Goal: Information Seeking & Learning: Check status

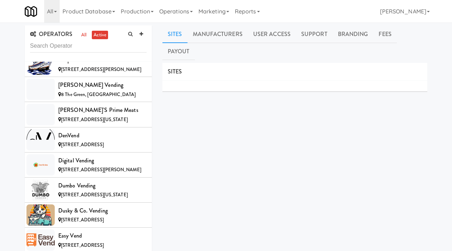
scroll to position [1742, 0]
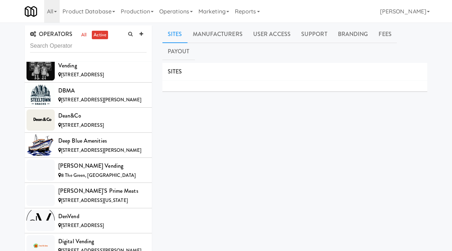
click at [71, 48] on input "text" at bounding box center [88, 46] width 117 height 13
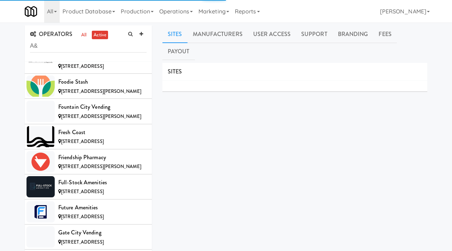
type input "A&l"
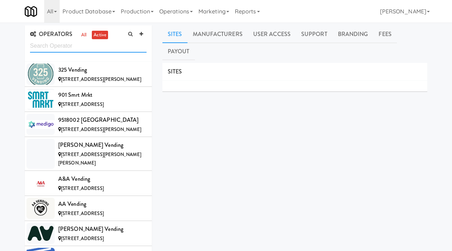
scroll to position [2159, 0]
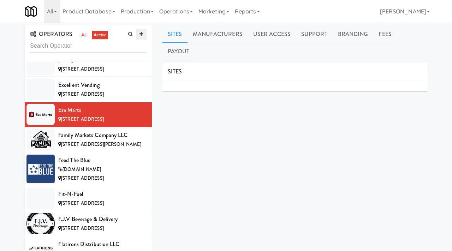
click at [140, 36] on icon at bounding box center [141, 34] width 4 height 5
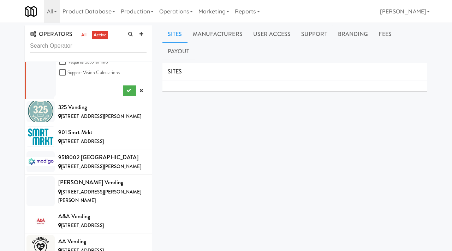
scroll to position [0, 0]
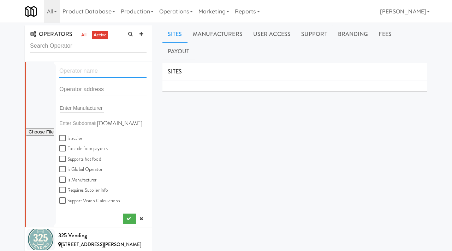
click at [84, 75] on input "text" at bounding box center [102, 71] width 87 height 13
paste input "A&L Cafeteria"
type input "A&L Cafeteria"
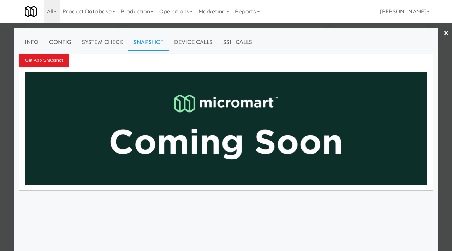
scroll to position [0, 0]
click at [0, 160] on div at bounding box center [226, 125] width 452 height 251
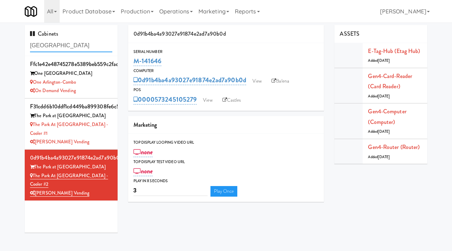
drag, startPoint x: 72, startPoint y: 50, endPoint x: 15, endPoint y: 42, distance: 57.0
click at [15, 42] on div "Cabinets arlington ffc1e42e48745278e5389beb559c2fac One Arlington One Arlington…" at bounding box center [226, 131] width 452 height 213
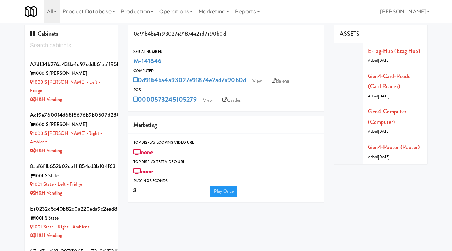
click at [60, 49] on input "text" at bounding box center [71, 45] width 82 height 13
paste input "The Mo - Pantry"
type input "The Mo - Pantry"
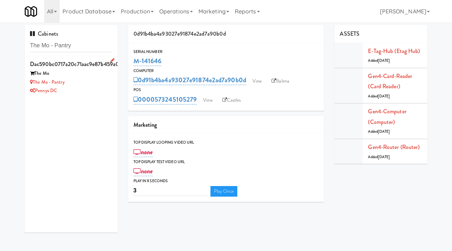
click at [91, 89] on div "Pennys DC" at bounding box center [71, 91] width 82 height 9
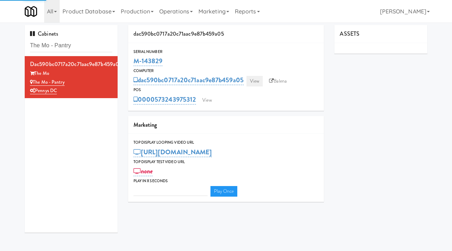
type input "3"
click at [253, 83] on link "View" at bounding box center [254, 81] width 16 height 11
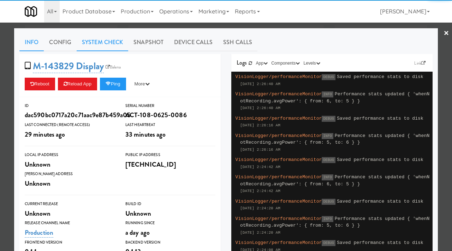
click at [106, 46] on link "System Check" at bounding box center [103, 43] width 52 height 18
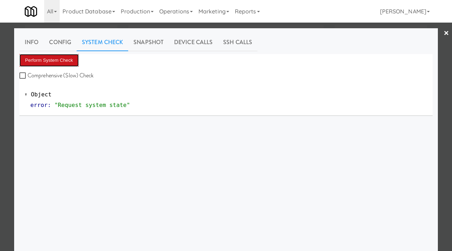
click at [70, 56] on button "Perform System Check" at bounding box center [48, 60] width 59 height 13
click at [19, 40] on div "Info Config System Check Snapshot Device Calls SSH Calls Perform System Check C…" at bounding box center [226, 176] width 424 height 296
click at [38, 41] on link "Info" at bounding box center [31, 43] width 24 height 18
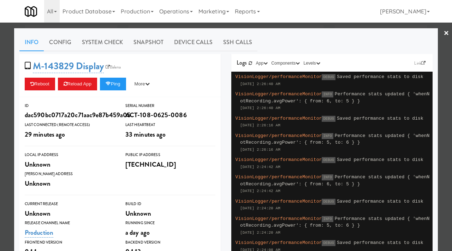
click at [7, 65] on div at bounding box center [226, 125] width 452 height 251
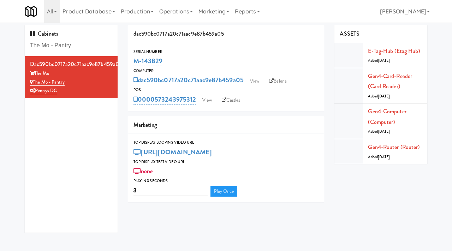
drag, startPoint x: 167, startPoint y: 61, endPoint x: 127, endPoint y: 61, distance: 40.3
click at [127, 61] on div "dac590bc0717a20c71aac9e87b459a05 Serial Number M-143829 Computer dac590bc0717a2…" at bounding box center [226, 116] width 207 height 182
copy link "M-143829"
click at [274, 77] on link "Balena" at bounding box center [278, 81] width 25 height 11
click at [259, 83] on link "View" at bounding box center [254, 81] width 16 height 11
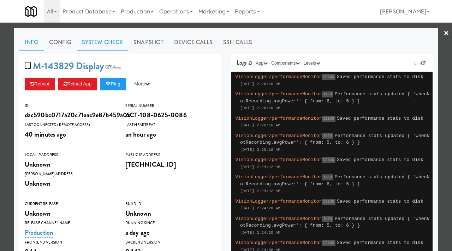
click at [94, 47] on link "System Check" at bounding box center [103, 43] width 52 height 18
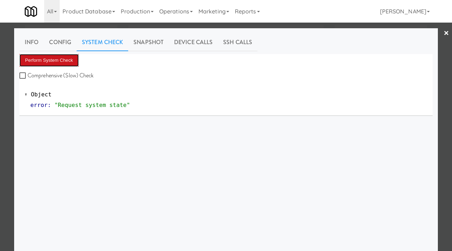
click at [67, 61] on button "Perform System Check" at bounding box center [48, 60] width 59 height 13
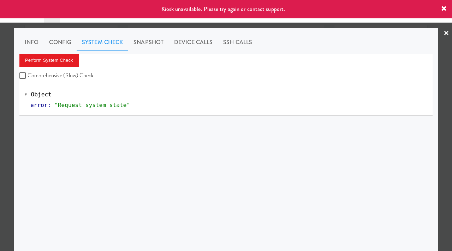
click at [0, 80] on div at bounding box center [226, 125] width 452 height 251
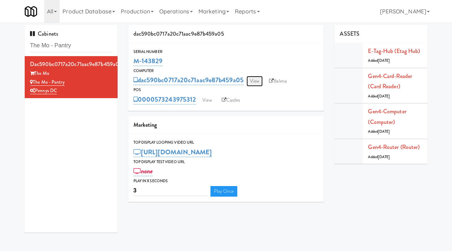
click at [256, 79] on link "View" at bounding box center [254, 81] width 16 height 11
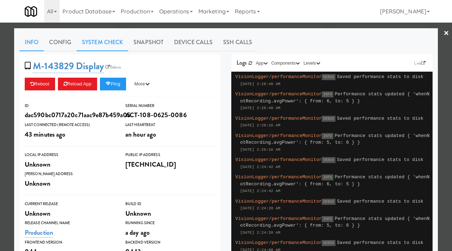
click at [98, 37] on link "System Check" at bounding box center [103, 43] width 52 height 18
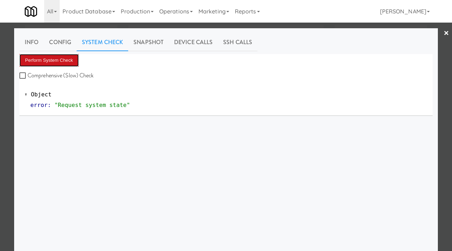
click at [66, 60] on button "Perform System Check" at bounding box center [48, 60] width 59 height 13
click at [65, 60] on button "Perform System Check" at bounding box center [48, 60] width 59 height 13
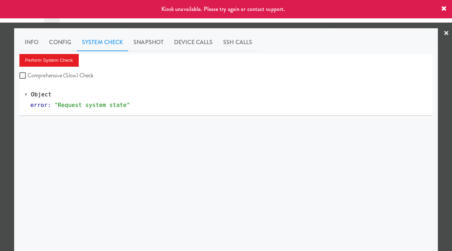
click at [0, 90] on div at bounding box center [226, 125] width 452 height 251
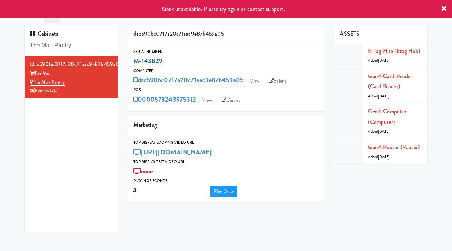
drag, startPoint x: 162, startPoint y: 59, endPoint x: 134, endPoint y: 57, distance: 28.6
click at [134, 57] on div "M-143829" at bounding box center [225, 61] width 185 height 12
copy link "M-143829"
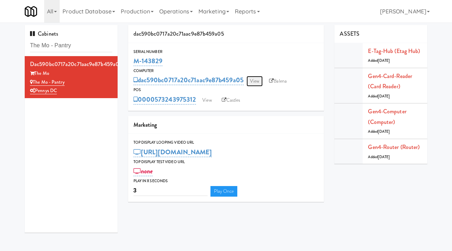
click at [259, 84] on link "View" at bounding box center [254, 81] width 16 height 11
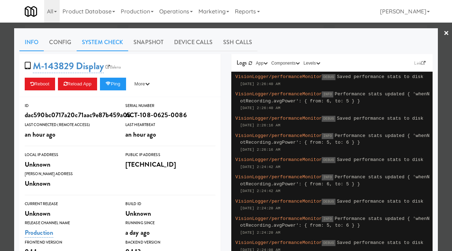
click at [99, 41] on link "System Check" at bounding box center [103, 43] width 52 height 18
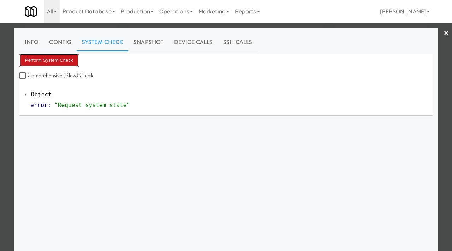
click at [54, 54] on button "Perform System Check" at bounding box center [48, 60] width 59 height 13
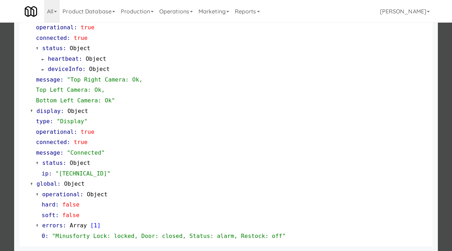
scroll to position [308, 0]
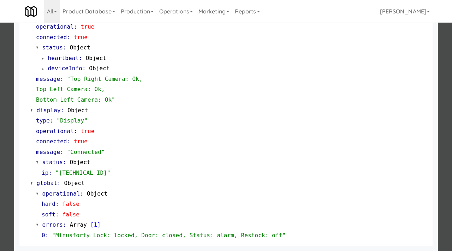
click at [9, 155] on div at bounding box center [226, 125] width 452 height 251
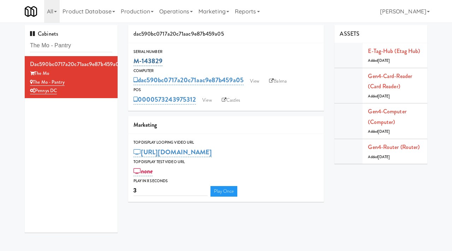
drag, startPoint x: 166, startPoint y: 60, endPoint x: 134, endPoint y: 60, distance: 31.8
click at [134, 60] on div "M-143829" at bounding box center [225, 61] width 185 height 12
copy link "M-143829"
click at [255, 80] on link "View" at bounding box center [254, 81] width 16 height 11
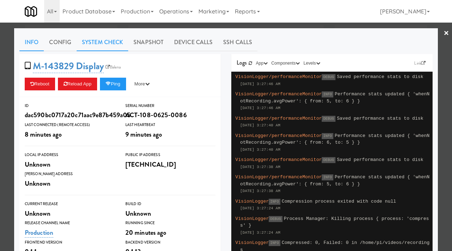
click at [110, 40] on link "System Check" at bounding box center [103, 43] width 52 height 18
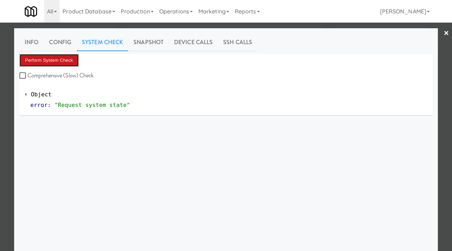
click at [64, 62] on button "Perform System Check" at bounding box center [48, 60] width 59 height 13
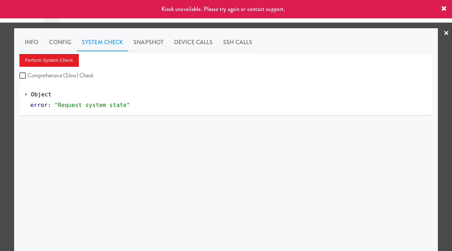
click at [0, 79] on div at bounding box center [226, 125] width 452 height 251
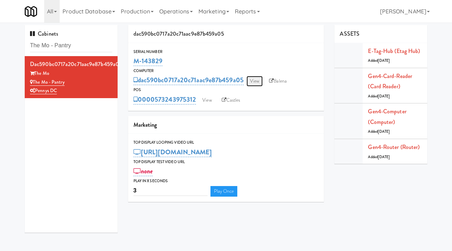
click at [256, 79] on link "View" at bounding box center [254, 81] width 16 height 11
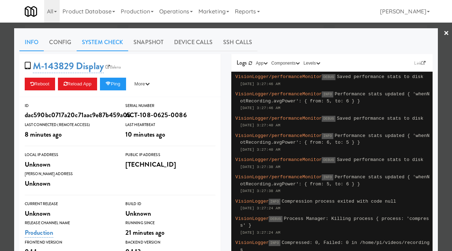
click at [101, 41] on link "System Check" at bounding box center [103, 43] width 52 height 18
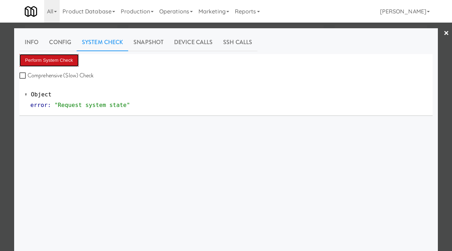
click at [64, 55] on button "Perform System Check" at bounding box center [48, 60] width 59 height 13
click at [55, 61] on button "Perform System Check" at bounding box center [48, 60] width 59 height 13
click at [60, 57] on button "Perform System Check" at bounding box center [48, 60] width 59 height 13
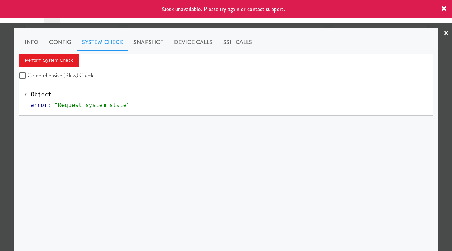
click at [0, 142] on div at bounding box center [226, 125] width 452 height 251
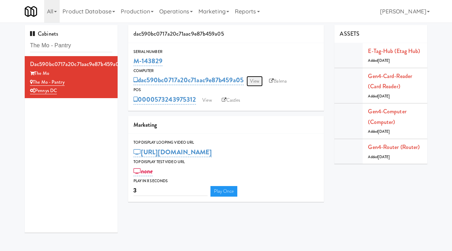
click at [255, 78] on link "View" at bounding box center [254, 81] width 16 height 11
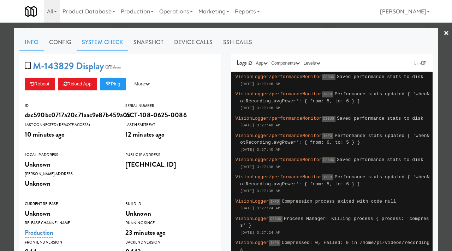
click at [107, 41] on link "System Check" at bounding box center [103, 43] width 52 height 18
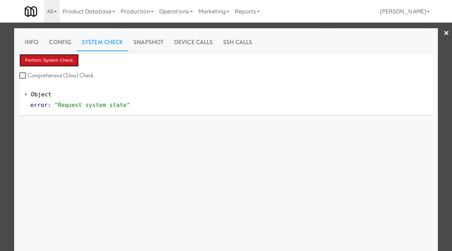
click at [57, 58] on button "Perform System Check" at bounding box center [48, 60] width 59 height 13
click at [56, 61] on button "Perform System Check" at bounding box center [48, 60] width 59 height 13
click at [46, 59] on button "Perform System Check" at bounding box center [48, 60] width 59 height 13
click at [49, 62] on button "Perform System Check" at bounding box center [48, 60] width 59 height 13
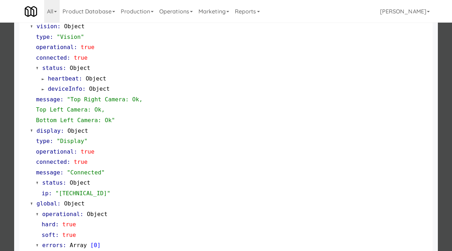
scroll to position [308, 0]
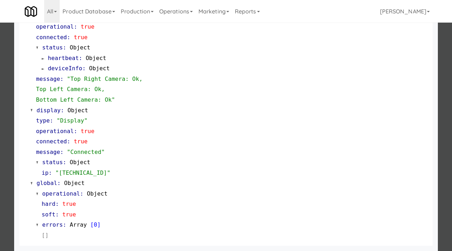
click at [0, 143] on div at bounding box center [226, 125] width 452 height 251
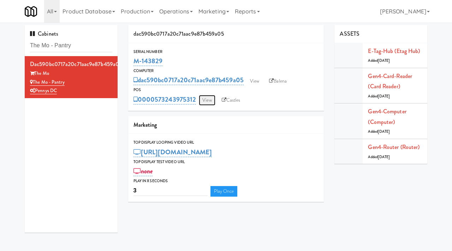
click at [209, 100] on link "View" at bounding box center [207, 100] width 16 height 11
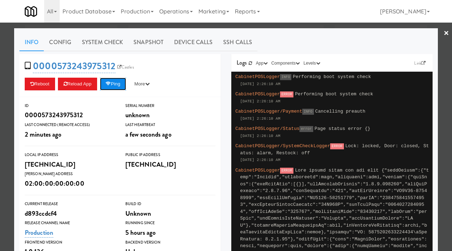
click at [119, 87] on button "Ping" at bounding box center [113, 84] width 26 height 13
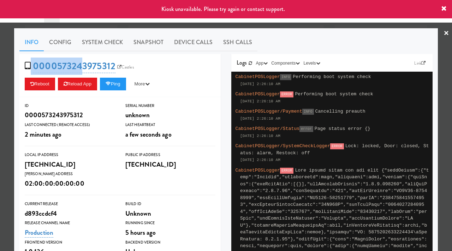
drag, startPoint x: 117, startPoint y: 56, endPoint x: 81, endPoint y: 59, distance: 36.5
click at [81, 59] on div "0000573243975312 Castles Reboot Reload App Ping More Ping Server Restart Server…" at bounding box center [119, 75] width 201 height 43
click at [125, 54] on div "0000573243975312 Castles Reboot Reload App Ping More Ping Server Restart Server…" at bounding box center [119, 75] width 201 height 43
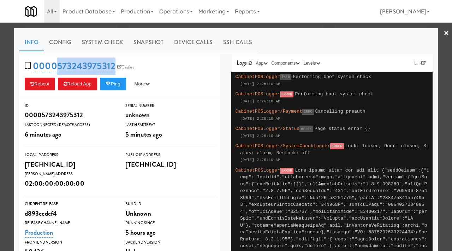
drag, startPoint x: 117, startPoint y: 59, endPoint x: 58, endPoint y: 58, distance: 58.3
click at [58, 58] on div "0000573243975312 Castles Reboot Reload App Ping More Ping Server Restart Server…" at bounding box center [119, 75] width 201 height 43
copy link "573243975312"
click at [115, 83] on button "Ping" at bounding box center [113, 84] width 26 height 13
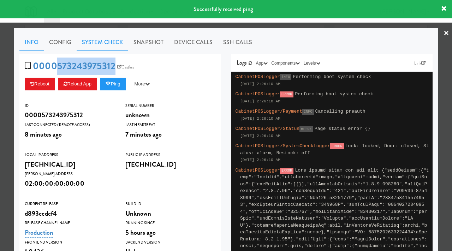
click at [91, 37] on link "System Check" at bounding box center [103, 43] width 52 height 18
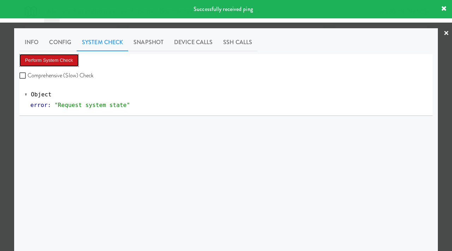
click at [57, 57] on button "Perform System Check" at bounding box center [48, 60] width 59 height 13
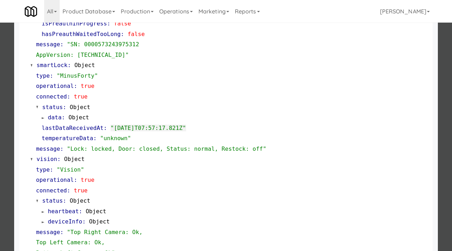
scroll to position [308, 0]
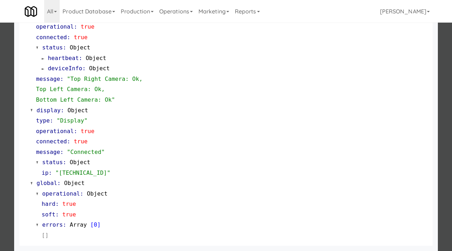
click at [0, 119] on div at bounding box center [226, 125] width 452 height 251
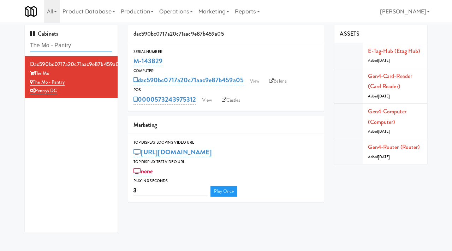
click at [81, 46] on input "The Mo - Pantry" at bounding box center [71, 45] width 82 height 13
type input "the sutton"
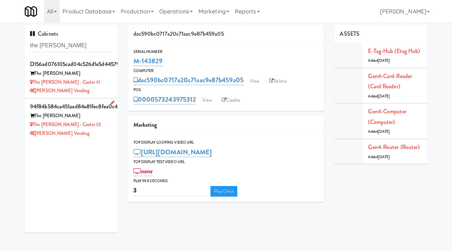
click at [92, 122] on div "The Sutton - Cooler #2" at bounding box center [71, 124] width 82 height 9
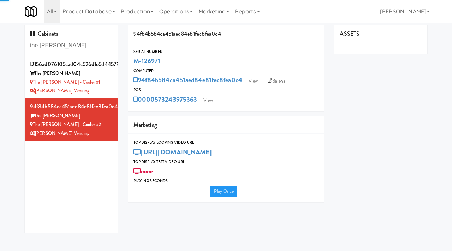
type input "3"
click at [207, 100] on link "View" at bounding box center [208, 100] width 16 height 11
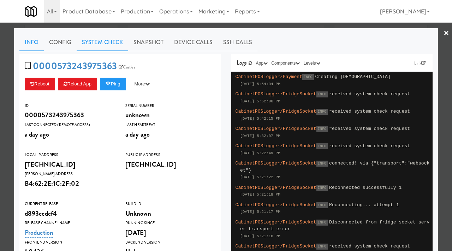
click at [109, 42] on link "System Check" at bounding box center [103, 43] width 52 height 18
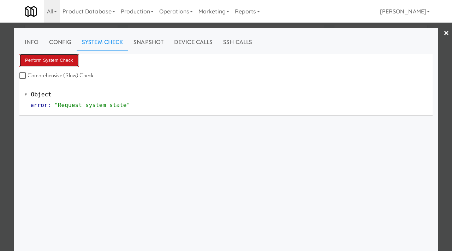
click at [65, 54] on button "Perform System Check" at bounding box center [48, 60] width 59 height 13
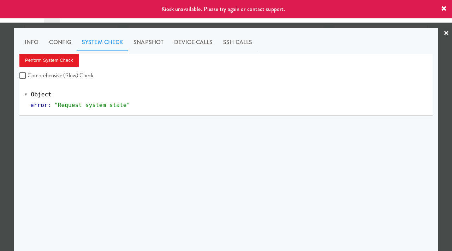
click at [0, 96] on div at bounding box center [226, 125] width 452 height 251
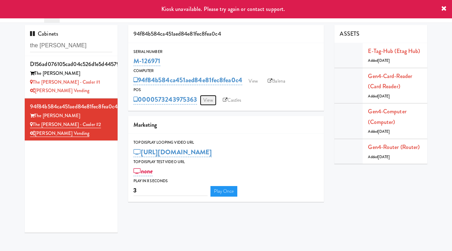
click at [212, 101] on link "View" at bounding box center [208, 100] width 16 height 11
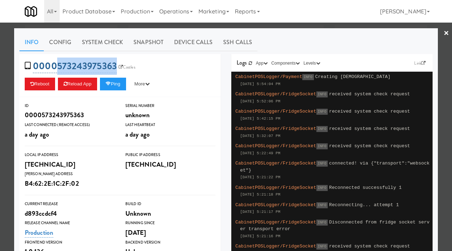
drag, startPoint x: 131, startPoint y: 58, endPoint x: 56, endPoint y: 61, distance: 74.6
click at [56, 61] on div "0000573243975363 Castles Reboot Reload App Ping More Ping Server Restart Server…" at bounding box center [119, 75] width 201 height 43
copy link "573243975363"
click at [0, 61] on div at bounding box center [226, 125] width 452 height 251
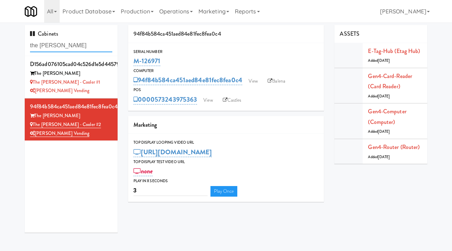
click at [72, 48] on input "the sutton" at bounding box center [71, 45] width 82 height 13
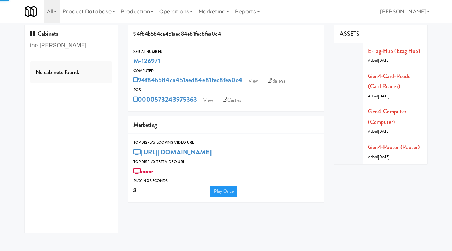
paste input "Velaris Co-Working Fridge - 4th Floor"
type input "Velaris Co-Working Fridge - 4th Floor"
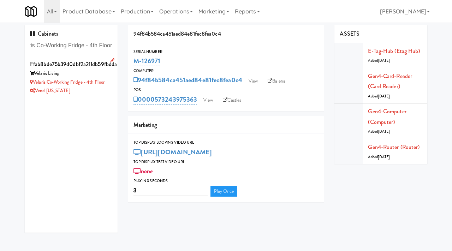
click at [112, 84] on div "Velaris Co-Working Fridge - 4th Floor" at bounding box center [71, 82] width 82 height 9
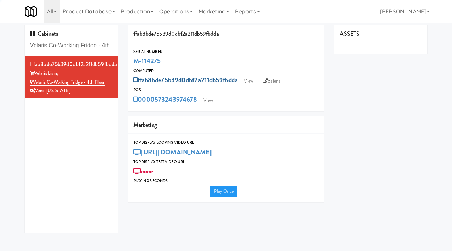
type input "3"
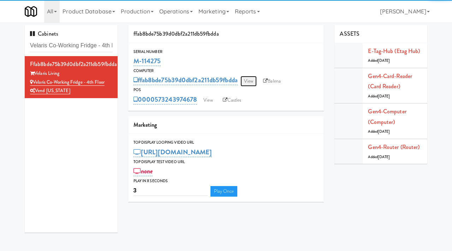
click at [250, 81] on link "View" at bounding box center [248, 81] width 16 height 11
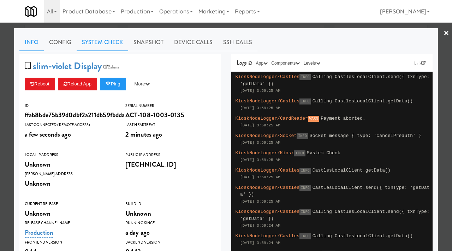
click at [91, 41] on link "System Check" at bounding box center [103, 43] width 52 height 18
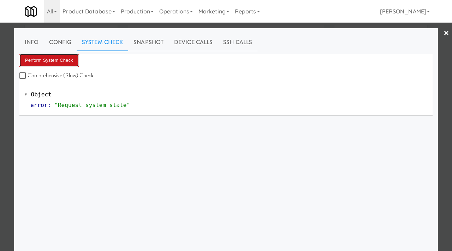
click at [50, 60] on button "Perform System Check" at bounding box center [48, 60] width 59 height 13
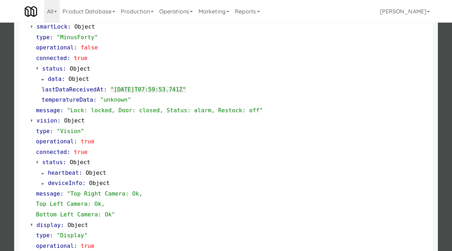
scroll to position [196, 0]
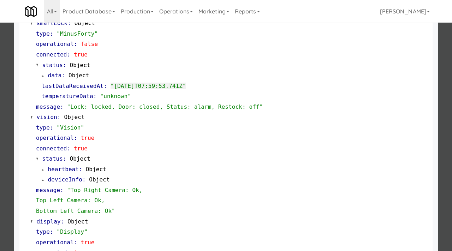
click at [0, 143] on div at bounding box center [226, 125] width 452 height 251
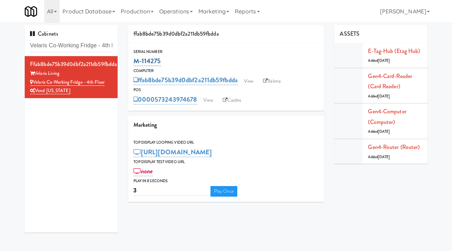
drag, startPoint x: 161, startPoint y: 58, endPoint x: 133, endPoint y: 62, distance: 28.1
click at [133, 62] on div "M-114275" at bounding box center [225, 61] width 185 height 12
copy link "M-114275"
click at [253, 81] on link "View" at bounding box center [248, 81] width 16 height 11
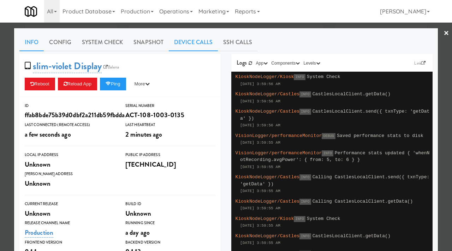
click at [190, 47] on link "Device Calls" at bounding box center [193, 43] width 49 height 18
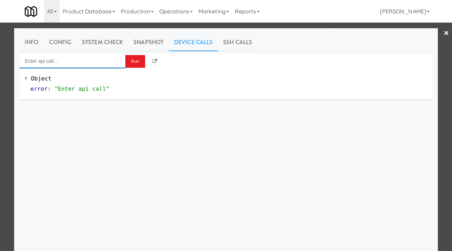
click at [95, 63] on input "Enter api call..." at bounding box center [72, 61] width 106 height 14
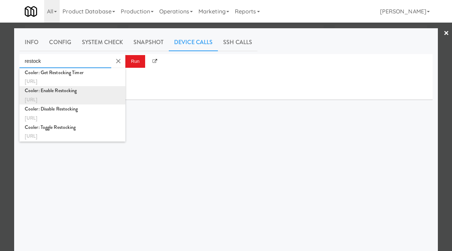
click at [71, 92] on div "Cooler: Enable Restocking" at bounding box center [72, 90] width 95 height 9
type input "Cooler: Enable Restocking"
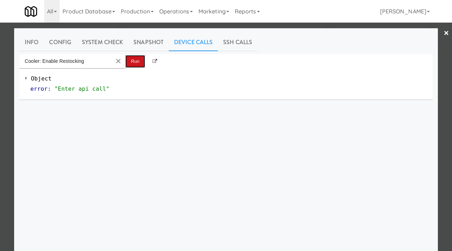
click at [139, 64] on button "Run" at bounding box center [135, 61] width 20 height 13
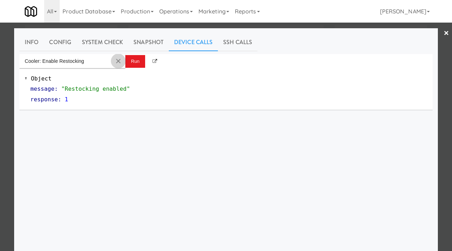
click at [120, 60] on md-icon "Clear Input" at bounding box center [118, 61] width 8 height 8
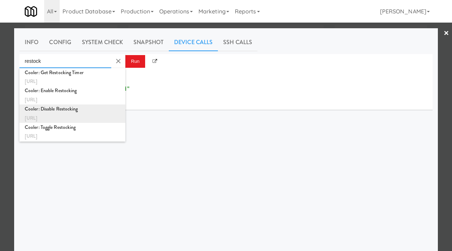
click at [60, 114] on div "http://localhost:3000/cooler/restocking-mode/disable" at bounding box center [72, 118] width 95 height 9
type input "Cooler: Disable Restocking"
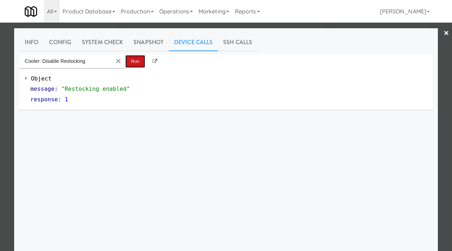
click at [133, 62] on button "Run" at bounding box center [135, 61] width 20 height 13
click at [0, 150] on div at bounding box center [226, 125] width 452 height 251
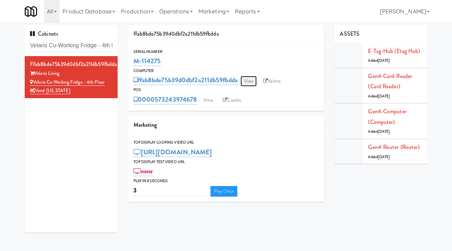
click at [251, 81] on link "View" at bounding box center [248, 81] width 16 height 11
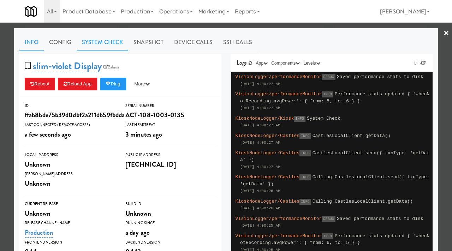
click at [101, 41] on link "System Check" at bounding box center [103, 43] width 52 height 18
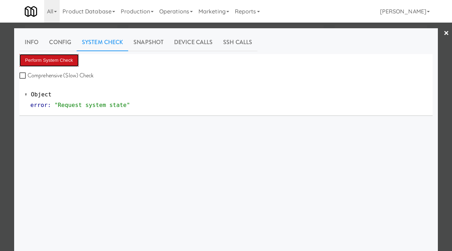
click at [63, 57] on button "Perform System Check" at bounding box center [48, 60] width 59 height 13
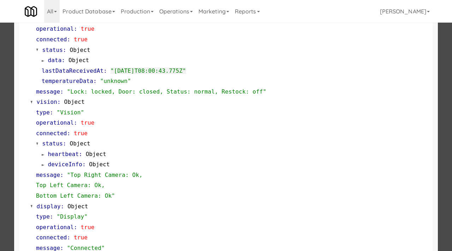
scroll to position [147, 0]
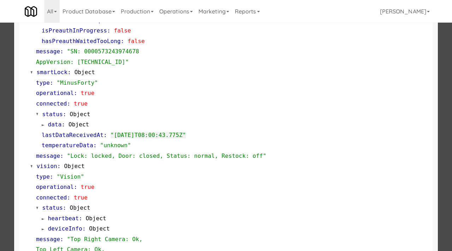
click at [0, 144] on div at bounding box center [226, 125] width 452 height 251
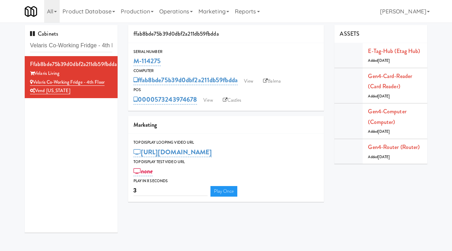
click at [250, 76] on div "ffab8bde75b39d0dbf2a211db59fbdda View Balena" at bounding box center [225, 80] width 185 height 12
click at [252, 81] on link "View" at bounding box center [248, 81] width 16 height 11
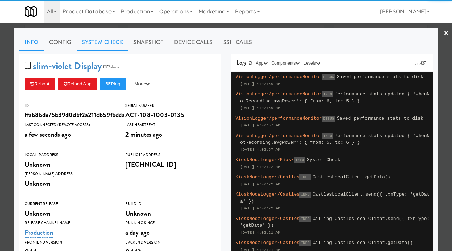
click at [110, 47] on link "System Check" at bounding box center [103, 43] width 52 height 18
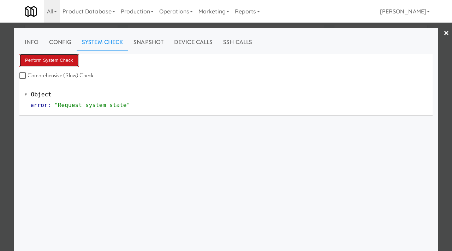
click at [53, 58] on button "Perform System Check" at bounding box center [48, 60] width 59 height 13
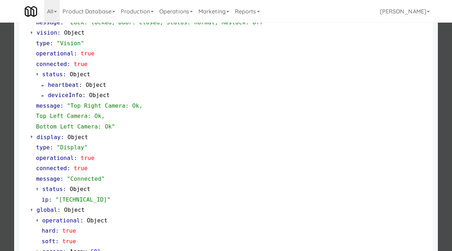
scroll to position [308, 0]
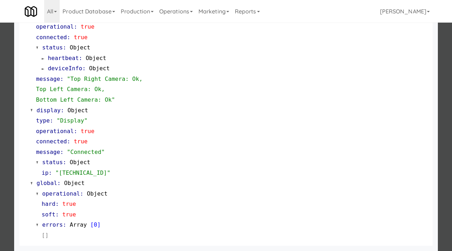
click at [0, 161] on div at bounding box center [226, 125] width 452 height 251
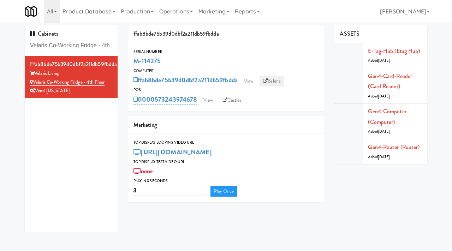
click at [276, 82] on link "Balena" at bounding box center [272, 81] width 25 height 11
click at [249, 82] on link "View" at bounding box center [248, 81] width 16 height 11
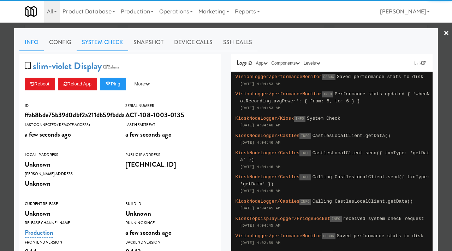
click at [101, 43] on link "System Check" at bounding box center [103, 43] width 52 height 18
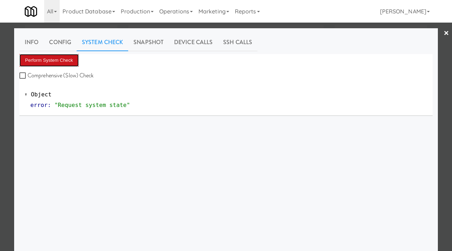
click at [49, 63] on button "Perform System Check" at bounding box center [48, 60] width 59 height 13
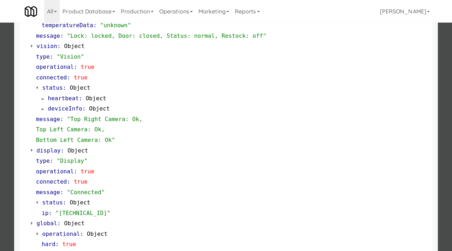
scroll to position [308, 0]
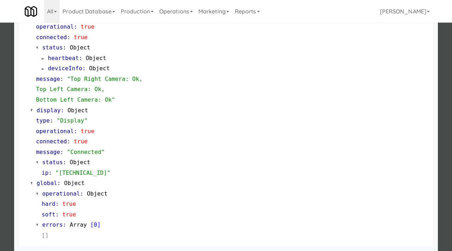
click at [0, 76] on div at bounding box center [226, 125] width 452 height 251
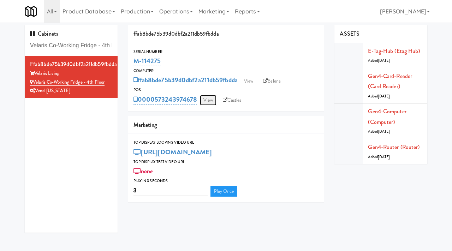
click at [210, 100] on link "View" at bounding box center [208, 100] width 16 height 11
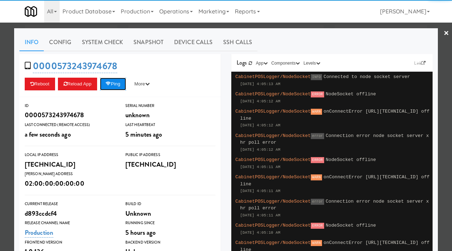
click at [105, 81] on button "Ping" at bounding box center [113, 84] width 26 height 13
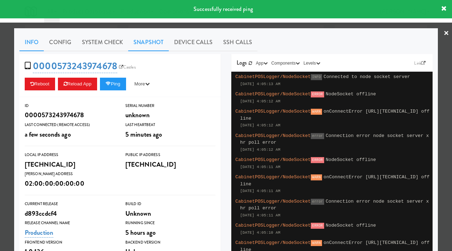
click at [137, 44] on link "Snapshot" at bounding box center [148, 43] width 41 height 18
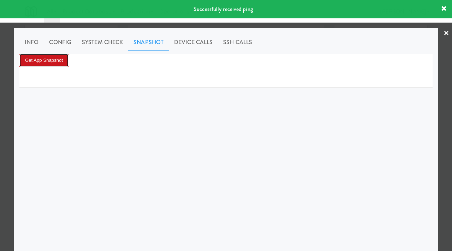
click at [59, 60] on button "Get App Snapshot" at bounding box center [43, 60] width 49 height 13
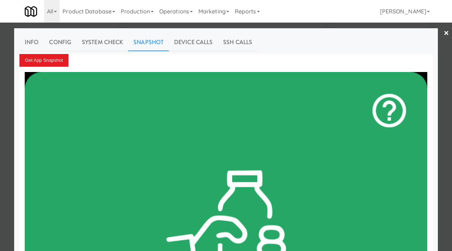
click at [7, 69] on div at bounding box center [226, 125] width 452 height 251
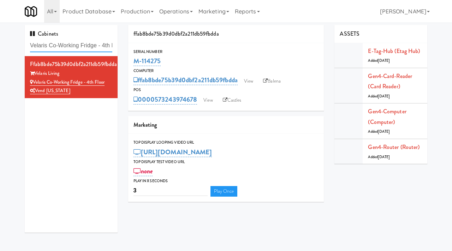
click at [87, 46] on input "Velaris Co-Working Fridge - 4th Floor" at bounding box center [71, 45] width 82 height 13
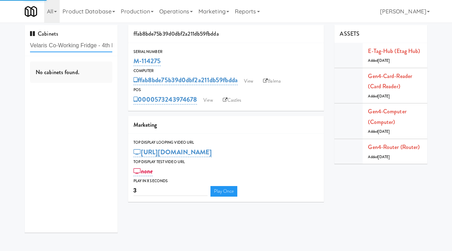
paste input "1114 W Carroll - Right - Ambient"
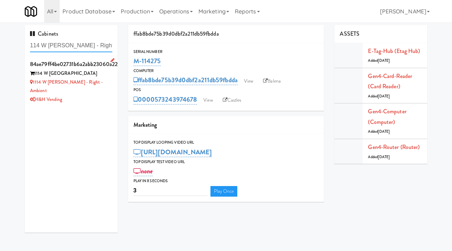
type input "1114 W Carroll - Right - Ambient"
click at [102, 95] on div "H&H Vending" at bounding box center [71, 99] width 82 height 9
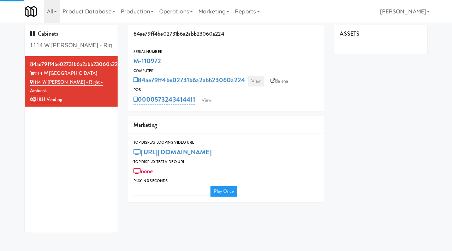
type input "3"
click at [255, 81] on link "View" at bounding box center [256, 81] width 16 height 11
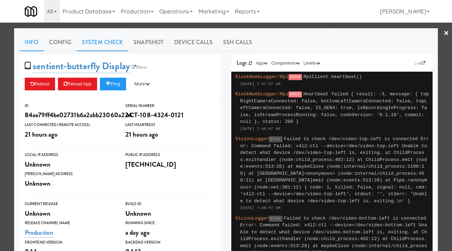
click at [106, 43] on link "System Check" at bounding box center [103, 43] width 52 height 18
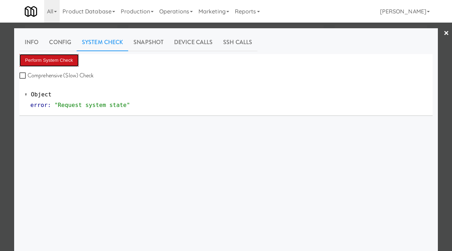
click at [67, 58] on button "Perform System Check" at bounding box center [48, 60] width 59 height 13
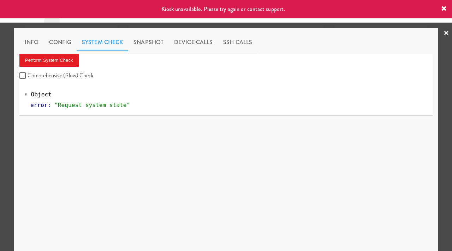
click at [0, 97] on div at bounding box center [226, 125] width 452 height 251
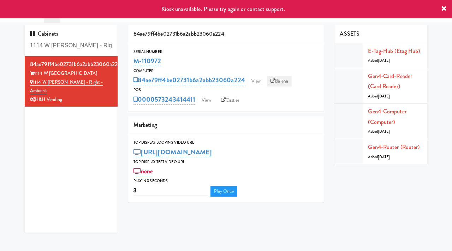
click at [277, 82] on link "Balena" at bounding box center [279, 81] width 25 height 11
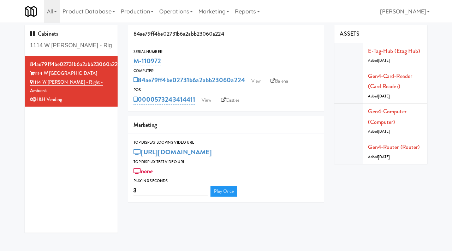
drag, startPoint x: 167, startPoint y: 63, endPoint x: 132, endPoint y: 59, distance: 35.5
click at [132, 59] on div "Serial Number M-110972" at bounding box center [226, 57] width 196 height 19
copy link "M-110972"
drag, startPoint x: 70, startPoint y: 45, endPoint x: 8, endPoint y: 44, distance: 61.8
click at [8, 44] on div "Cabinets 1114 W Carroll - Right - Ambient 84ae79ff4be02731b6a2abb23060a224 1114…" at bounding box center [226, 131] width 452 height 213
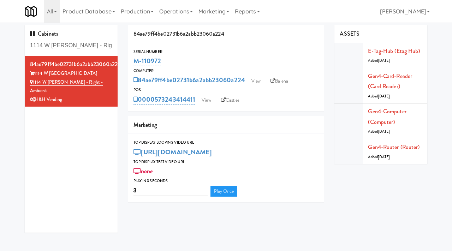
drag, startPoint x: 162, startPoint y: 58, endPoint x: 128, endPoint y: 59, distance: 34.3
click at [128, 59] on div "Serial Number M-110972" at bounding box center [226, 57] width 196 height 19
copy link "M-110972"
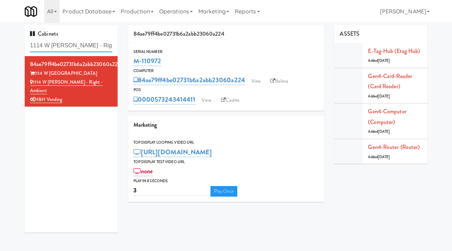
click at [54, 52] on input "1114 W Carroll - Right - Ambient" at bounding box center [71, 45] width 82 height 13
click at [49, 47] on input "1114 W Carroll - Right - Ambient" at bounding box center [71, 45] width 82 height 13
drag, startPoint x: 163, startPoint y: 58, endPoint x: 132, endPoint y: 61, distance: 31.2
click at [132, 61] on div "Serial Number M-110972" at bounding box center [226, 57] width 196 height 19
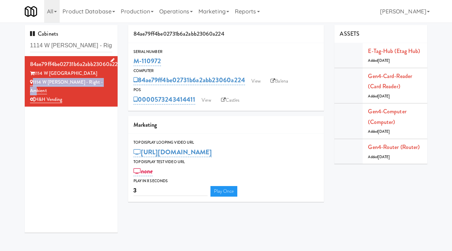
drag, startPoint x: 99, startPoint y: 81, endPoint x: 33, endPoint y: 84, distance: 66.1
click at [33, 84] on div "1114 W Carroll - Right - Ambient" at bounding box center [71, 86] width 82 height 17
drag, startPoint x: 166, startPoint y: 61, endPoint x: 134, endPoint y: 60, distance: 31.8
click at [134, 60] on div "M-110972" at bounding box center [225, 61] width 185 height 12
drag, startPoint x: 71, startPoint y: 74, endPoint x: 35, endPoint y: 73, distance: 36.4
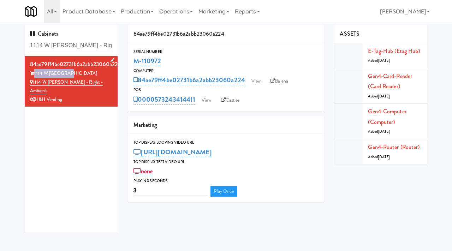
click at [35, 73] on div "1114 W Carroll" at bounding box center [71, 73] width 82 height 9
click at [69, 44] on input "1114 W Carroll - Right - Ambient" at bounding box center [71, 45] width 82 height 13
paste input "Rainy Crest:"
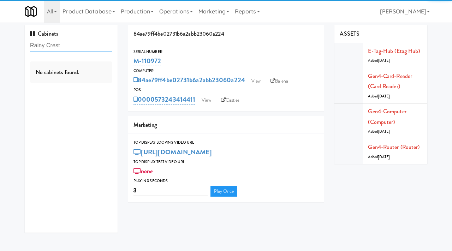
type input "Rainy Crest"
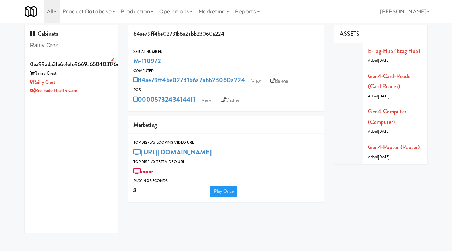
click at [101, 75] on div "Rainy Crest" at bounding box center [71, 73] width 82 height 9
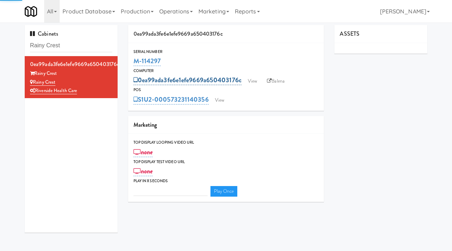
type input "3"
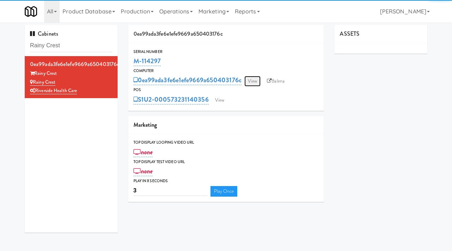
click at [250, 79] on link "View" at bounding box center [252, 81] width 16 height 11
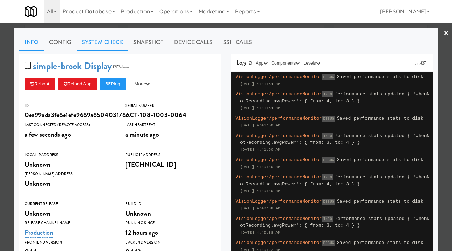
click at [94, 41] on link "System Check" at bounding box center [103, 43] width 52 height 18
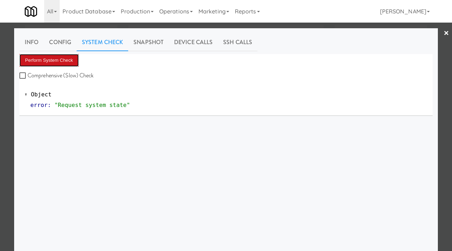
click at [45, 60] on button "Perform System Check" at bounding box center [48, 60] width 59 height 13
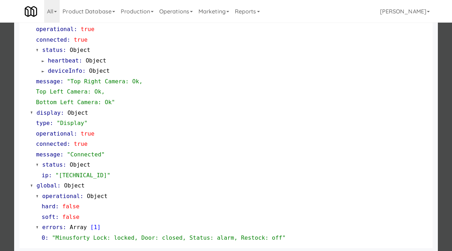
scroll to position [308, 0]
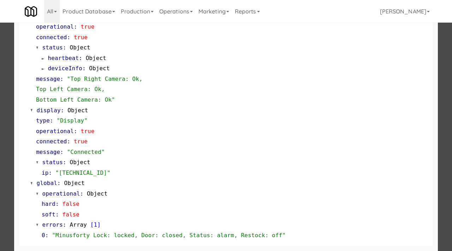
click at [1, 162] on div at bounding box center [226, 125] width 452 height 251
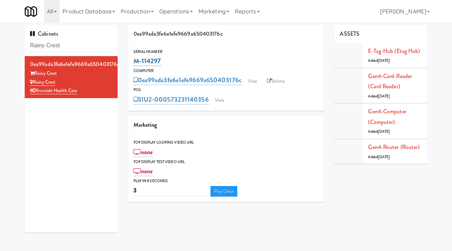
drag, startPoint x: 164, startPoint y: 62, endPoint x: 134, endPoint y: 60, distance: 29.7
click at [134, 60] on div "M-114297" at bounding box center [225, 61] width 185 height 12
click at [256, 81] on link "View" at bounding box center [252, 81] width 16 height 11
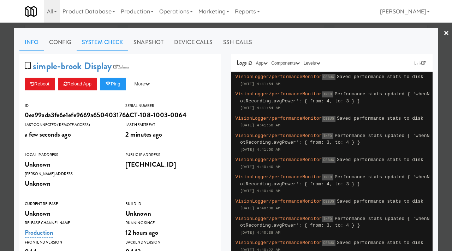
click at [106, 43] on link "System Check" at bounding box center [103, 43] width 52 height 18
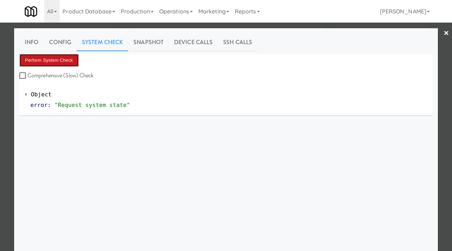
click at [66, 59] on button "Perform System Check" at bounding box center [48, 60] width 59 height 13
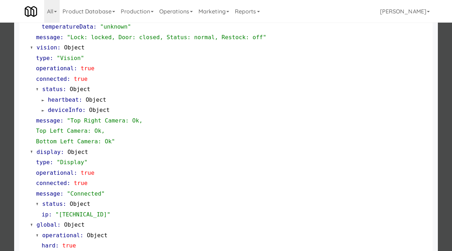
scroll to position [268, 0]
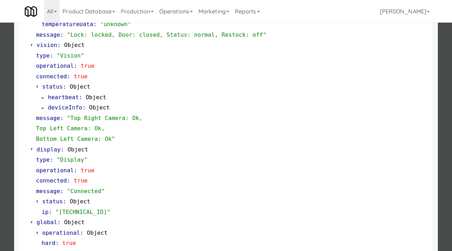
click at [8, 137] on div at bounding box center [226, 125] width 452 height 251
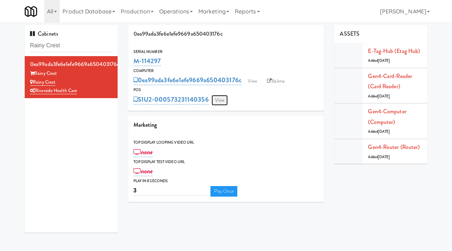
click at [222, 100] on link "View" at bounding box center [219, 100] width 16 height 11
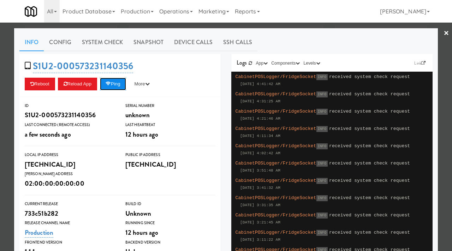
click at [111, 84] on icon at bounding box center [108, 84] width 5 height 5
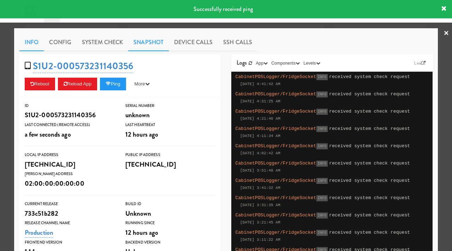
click at [153, 45] on link "Snapshot" at bounding box center [148, 43] width 41 height 18
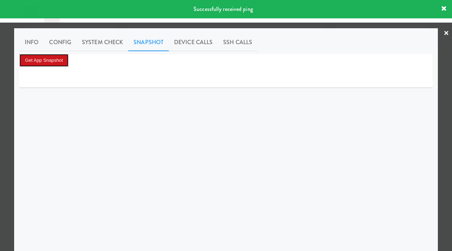
click at [43, 63] on button "Get App Snapshot" at bounding box center [43, 60] width 49 height 13
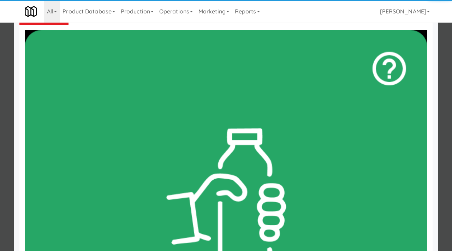
scroll to position [44, 0]
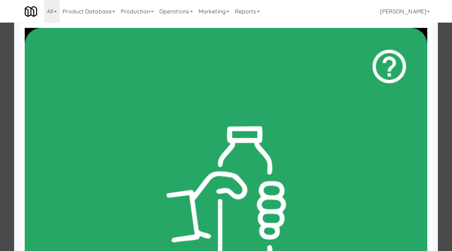
click at [0, 92] on div at bounding box center [226, 125] width 452 height 251
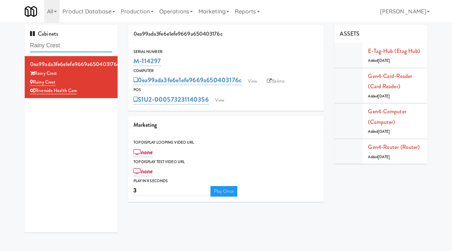
click at [79, 50] on input "Rainy Crest" at bounding box center [71, 45] width 82 height 13
paste input "Oasis Manatee - Cooler"
type input "Oasis Manatee - Cooler"
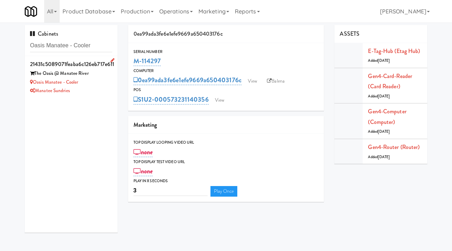
click at [93, 89] on div "Manatee Sundries" at bounding box center [71, 91] width 82 height 9
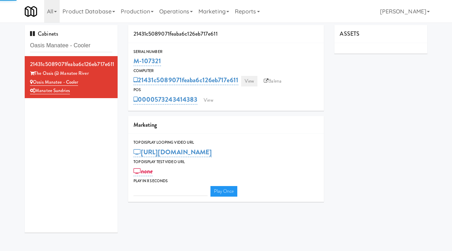
type input "3"
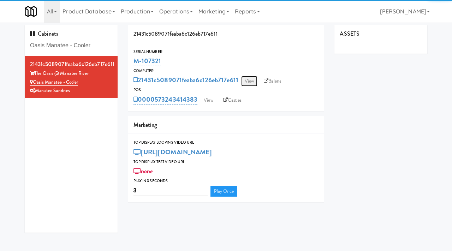
click at [254, 82] on link "View" at bounding box center [249, 81] width 16 height 11
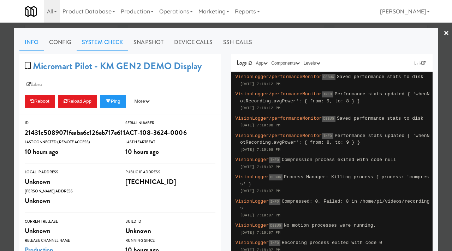
click at [101, 48] on link "System Check" at bounding box center [103, 43] width 52 height 18
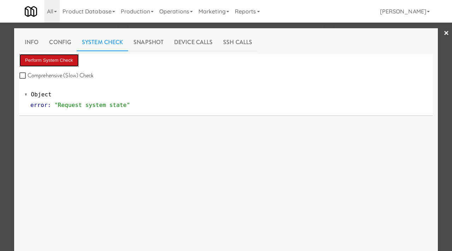
click at [50, 61] on button "Perform System Check" at bounding box center [48, 60] width 59 height 13
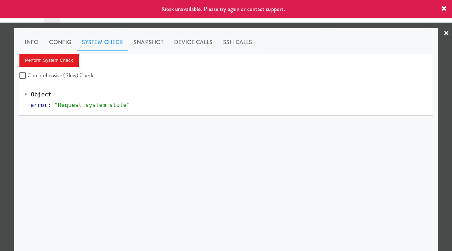
click at [0, 71] on div at bounding box center [226, 125] width 452 height 251
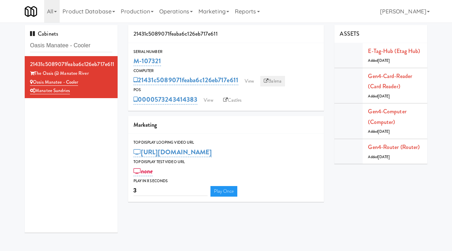
click at [272, 80] on link "Balena" at bounding box center [272, 81] width 25 height 11
drag, startPoint x: 161, startPoint y: 58, endPoint x: 133, endPoint y: 58, distance: 27.5
click at [133, 58] on div "M-107321" at bounding box center [225, 61] width 185 height 12
drag, startPoint x: 83, startPoint y: 81, endPoint x: 35, endPoint y: 84, distance: 48.9
click at [35, 84] on div "Oasis Manatee - Cooler" at bounding box center [71, 82] width 82 height 9
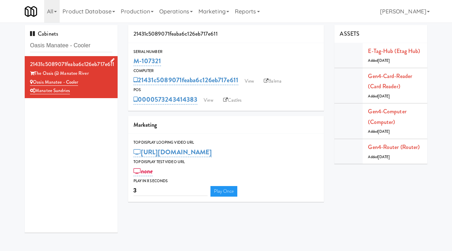
drag, startPoint x: 93, startPoint y: 72, endPoint x: 35, endPoint y: 73, distance: 57.9
click at [35, 73] on div "The Oasis @ Manatee River" at bounding box center [71, 73] width 82 height 9
click at [78, 44] on input "Oasis Manatee - Cooler" at bounding box center [71, 45] width 82 height 13
paste input "481 on Mathilda"
type input "481 on Mathilda - Cooler"
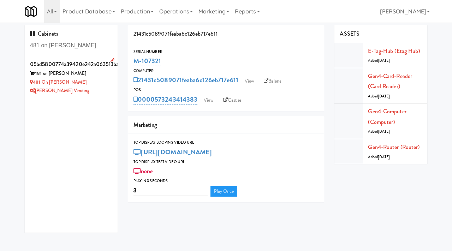
click at [97, 89] on div "[PERSON_NAME] Vending" at bounding box center [71, 91] width 82 height 9
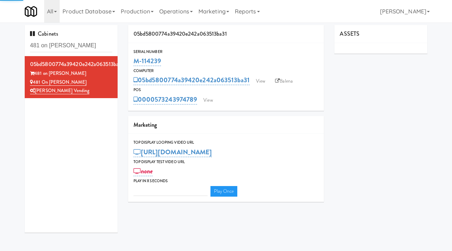
type input "3"
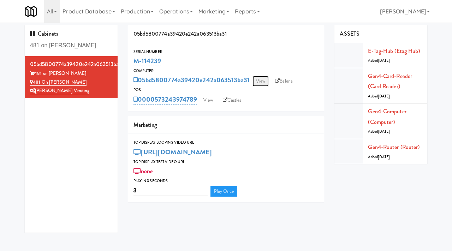
click at [260, 81] on link "View" at bounding box center [260, 81] width 16 height 11
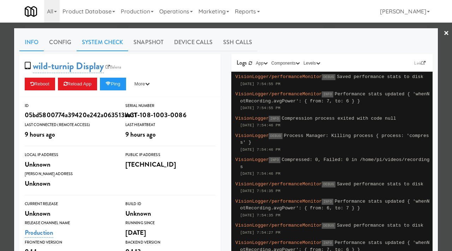
click at [112, 42] on link "System Check" at bounding box center [103, 43] width 52 height 18
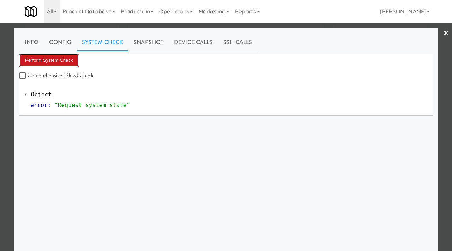
click at [46, 62] on button "Perform System Check" at bounding box center [48, 60] width 59 height 13
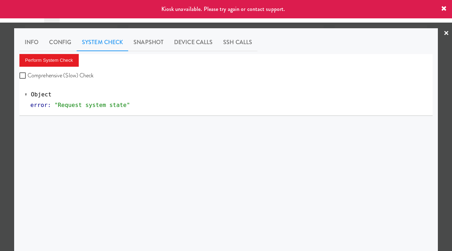
click at [0, 129] on div at bounding box center [226, 125] width 452 height 251
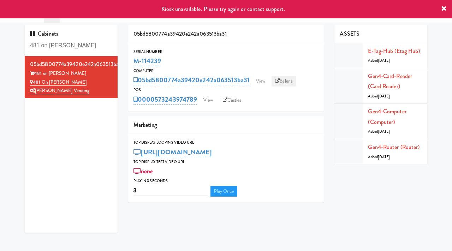
click at [285, 78] on link "Balena" at bounding box center [284, 81] width 25 height 11
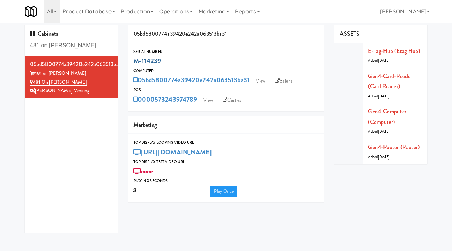
drag, startPoint x: 164, startPoint y: 64, endPoint x: 133, endPoint y: 60, distance: 31.4
click at [133, 60] on div "M-114239" at bounding box center [225, 61] width 185 height 12
drag, startPoint x: 84, startPoint y: 83, endPoint x: 35, endPoint y: 83, distance: 49.4
click at [35, 83] on div "481 on Mathilda - Cooler" at bounding box center [71, 82] width 82 height 9
drag, startPoint x: 73, startPoint y: 73, endPoint x: 35, endPoint y: 75, distance: 37.5
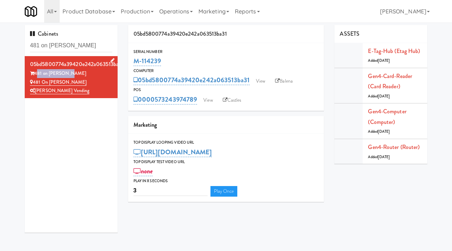
click at [35, 75] on div "481 on Mathilda" at bounding box center [71, 73] width 82 height 9
click at [56, 47] on input "481 on Mathilda - Cooler" at bounding box center [71, 45] width 82 height 13
paste input "Rainy Crest, Rainy Crest"
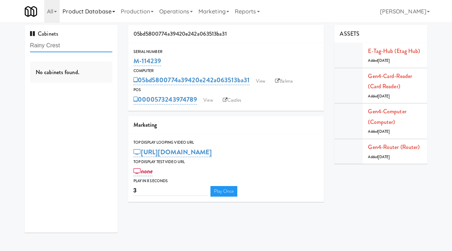
type input "Rainy Crest"
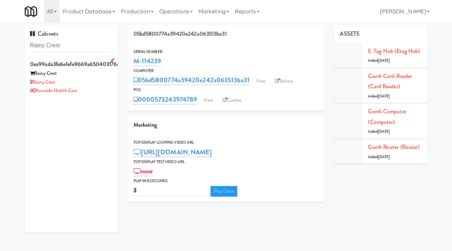
click at [84, 74] on div "Rainy Crest" at bounding box center [71, 73] width 82 height 9
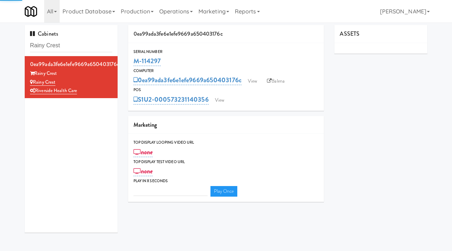
type input "3"
click at [252, 79] on link "View" at bounding box center [252, 81] width 16 height 11
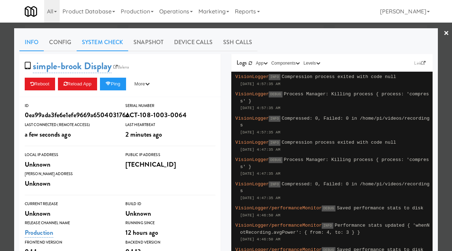
click at [109, 42] on link "System Check" at bounding box center [103, 43] width 52 height 18
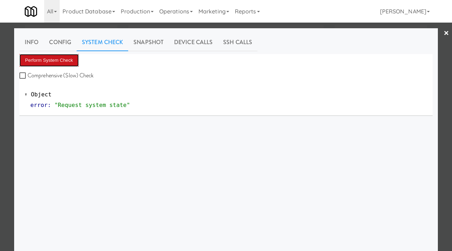
click at [66, 58] on button "Perform System Check" at bounding box center [48, 60] width 59 height 13
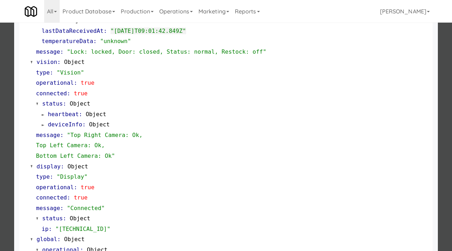
scroll to position [308, 0]
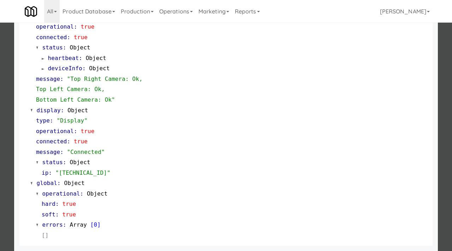
click at [2, 142] on div at bounding box center [226, 125] width 452 height 251
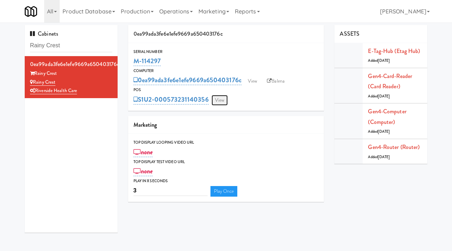
click at [215, 101] on link "View" at bounding box center [219, 100] width 16 height 11
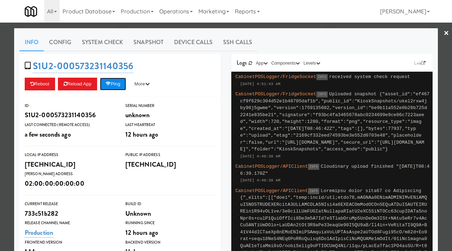
click at [111, 83] on icon at bounding box center [108, 84] width 5 height 5
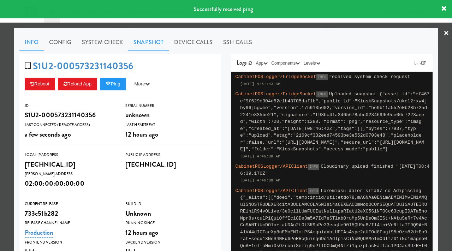
click at [150, 42] on link "Snapshot" at bounding box center [148, 43] width 41 height 18
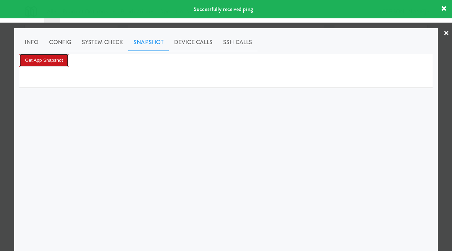
click at [51, 61] on button "Get App Snapshot" at bounding box center [43, 60] width 49 height 13
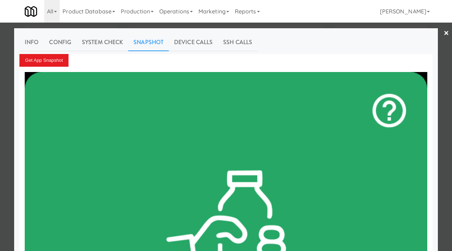
click at [0, 80] on div at bounding box center [226, 125] width 452 height 251
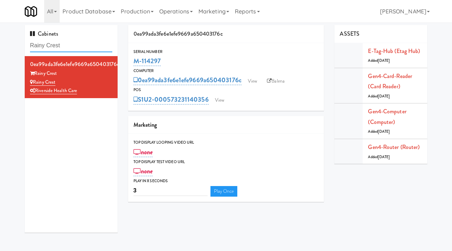
click at [74, 44] on input "Rainy Crest" at bounding box center [71, 45] width 82 height 13
paste input "Vertex - Combo Cooler - Middle"
type input "Vertex - Combo Cooler - Middle"
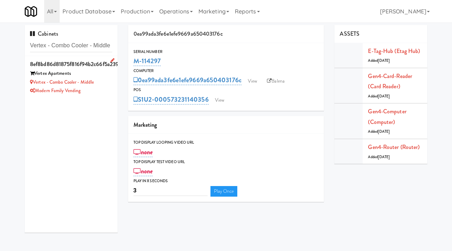
click at [108, 91] on div "Modern Family Vending" at bounding box center [71, 91] width 82 height 9
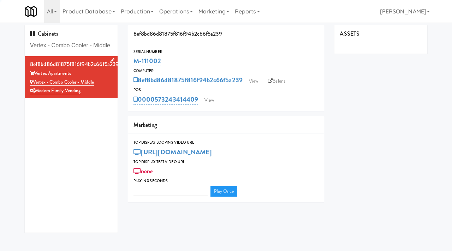
type input "3"
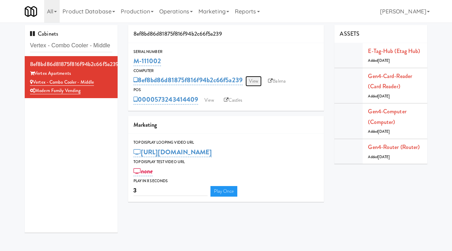
click at [259, 78] on link "View" at bounding box center [253, 81] width 16 height 11
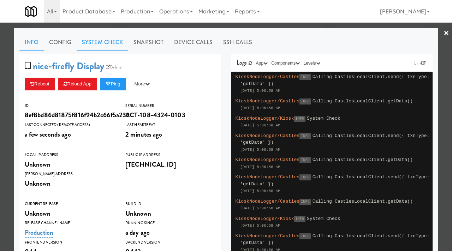
click at [114, 37] on link "System Check" at bounding box center [103, 43] width 52 height 18
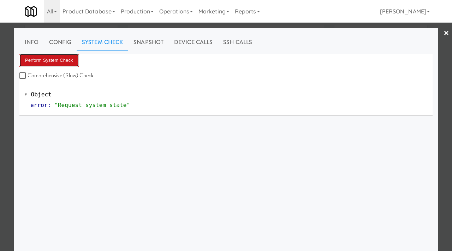
click at [67, 56] on button "Perform System Check" at bounding box center [48, 60] width 59 height 13
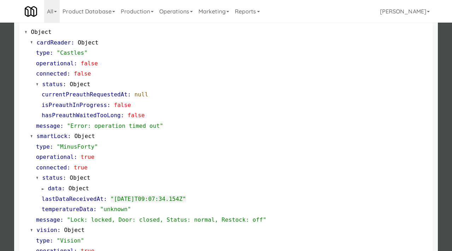
scroll to position [63, 0]
click at [0, 161] on div at bounding box center [226, 125] width 452 height 251
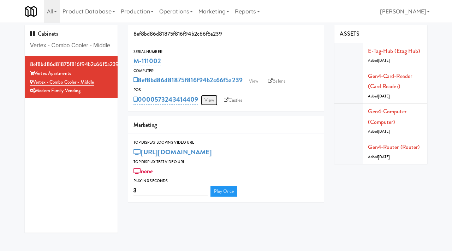
click at [212, 102] on link "View" at bounding box center [209, 100] width 16 height 11
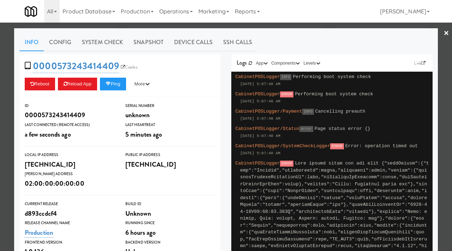
drag, startPoint x: 126, startPoint y: 65, endPoint x: 132, endPoint y: 52, distance: 14.2
click at [132, 52] on div "Info Config System Check Snapshot Device Calls SSH Calls 0000573243414409 Castl…" at bounding box center [225, 212] width 413 height 356
drag, startPoint x: 118, startPoint y: 60, endPoint x: 55, endPoint y: 67, distance: 63.2
click at [55, 67] on span "0000573243414409 Castles" at bounding box center [83, 65] width 117 height 13
click at [1, 80] on div at bounding box center [226, 125] width 452 height 251
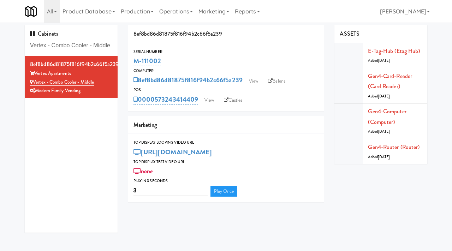
drag, startPoint x: 166, startPoint y: 60, endPoint x: 131, endPoint y: 59, distance: 35.0
click at [131, 59] on div "Serial Number M-111002" at bounding box center [226, 57] width 196 height 19
click at [274, 81] on link "Balena" at bounding box center [276, 81] width 25 height 11
click at [215, 101] on link "View" at bounding box center [209, 100] width 16 height 11
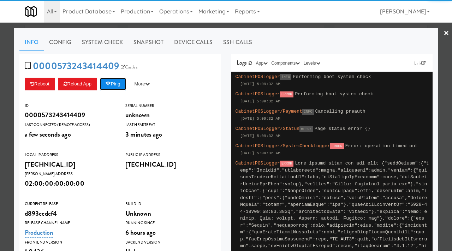
click at [120, 84] on button "Ping" at bounding box center [113, 84] width 26 height 13
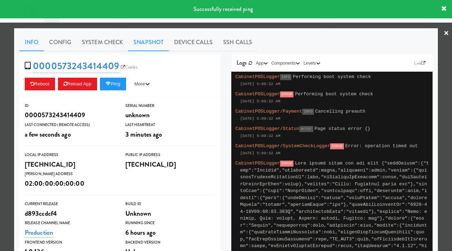
click at [144, 41] on link "Snapshot" at bounding box center [148, 43] width 41 height 18
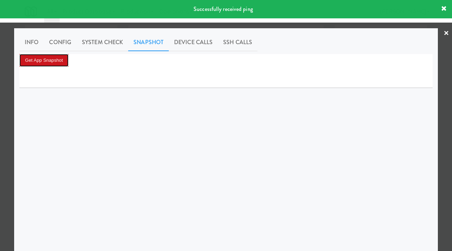
click at [55, 58] on button "Get App Snapshot" at bounding box center [43, 60] width 49 height 13
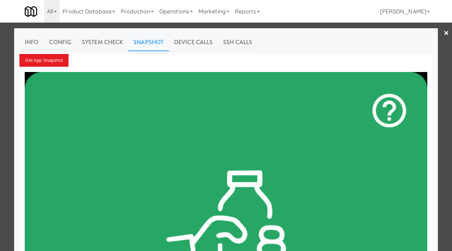
click at [0, 78] on div at bounding box center [226, 125] width 452 height 251
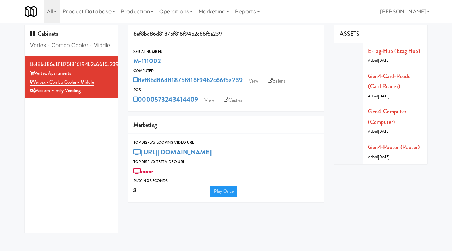
click at [90, 44] on input "Vertex - Combo Cooler - Middle" at bounding box center [71, 45] width 82 height 13
click at [210, 97] on link "View" at bounding box center [209, 100] width 16 height 11
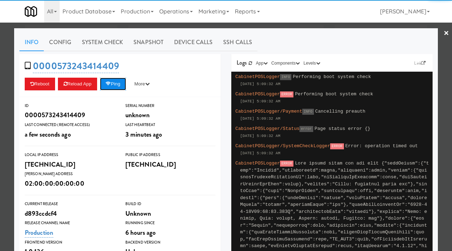
click at [123, 84] on button "Ping" at bounding box center [113, 84] width 26 height 13
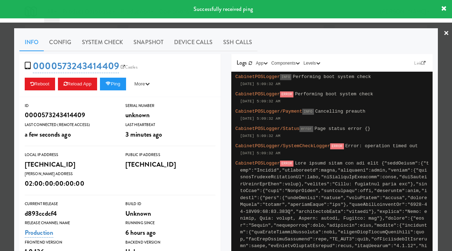
click at [0, 58] on div at bounding box center [226, 125] width 452 height 251
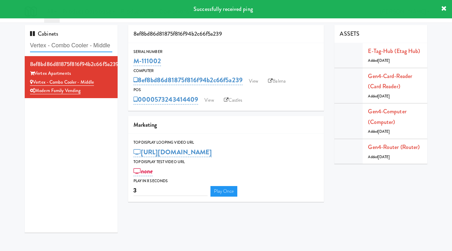
click at [81, 45] on input "Vertex - Combo Cooler - Middle" at bounding box center [71, 45] width 82 height 13
paste input "Avant HP - Cooler - Left"
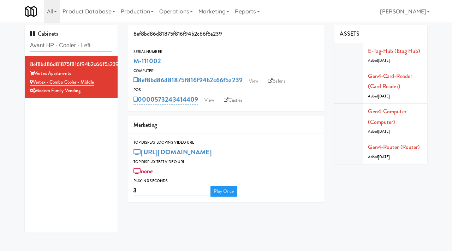
type input "Avant HP - Cooler - Left"
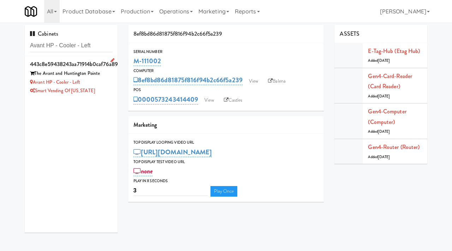
click at [106, 85] on div "Avant HP - Cooler - Left" at bounding box center [71, 82] width 82 height 9
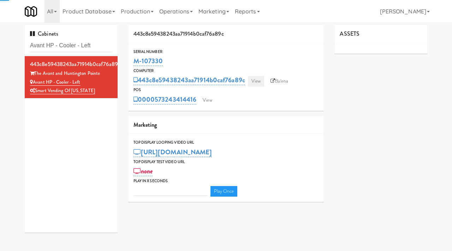
type input "3"
click at [257, 80] on link "View" at bounding box center [256, 81] width 16 height 11
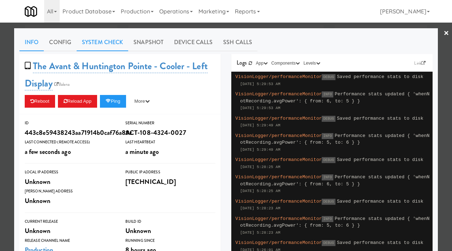
click at [113, 37] on link "System Check" at bounding box center [103, 43] width 52 height 18
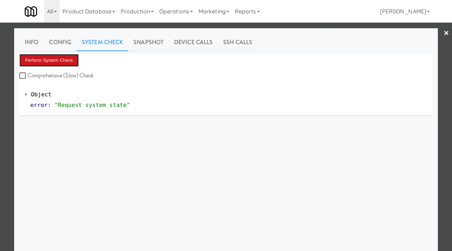
click at [54, 63] on button "Perform System Check" at bounding box center [48, 60] width 59 height 13
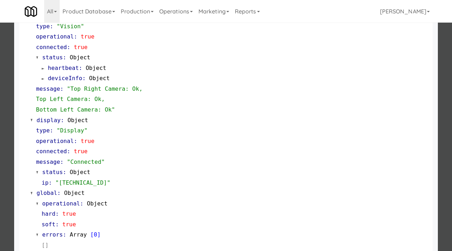
scroll to position [308, 0]
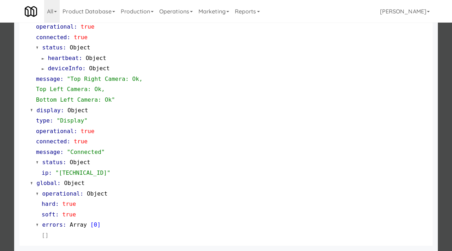
click at [0, 127] on div at bounding box center [226, 125] width 452 height 251
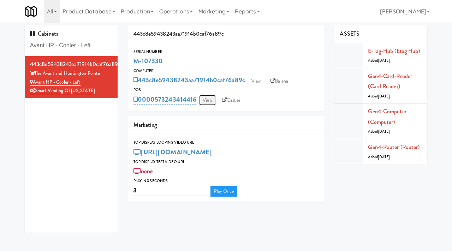
click at [209, 101] on link "View" at bounding box center [207, 100] width 16 height 11
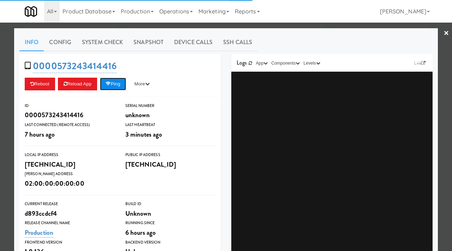
click at [111, 84] on icon at bounding box center [108, 84] width 5 height 5
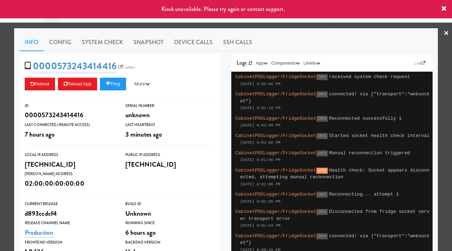
click at [0, 67] on div at bounding box center [226, 125] width 452 height 251
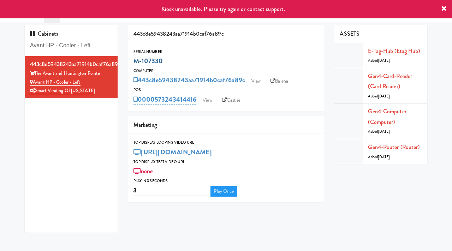
drag, startPoint x: 165, startPoint y: 60, endPoint x: 133, endPoint y: 59, distance: 31.5
click at [133, 59] on div "M-107330" at bounding box center [225, 61] width 185 height 12
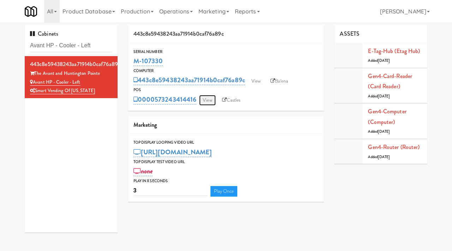
click at [209, 99] on link "View" at bounding box center [207, 100] width 16 height 11
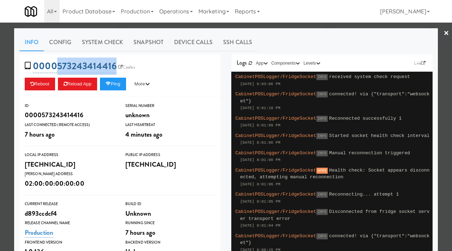
drag, startPoint x: 116, startPoint y: 59, endPoint x: 55, endPoint y: 66, distance: 60.7
click at [55, 66] on span "0000573243414416 Castles" at bounding box center [82, 65] width 115 height 13
click at [110, 83] on icon at bounding box center [108, 84] width 5 height 5
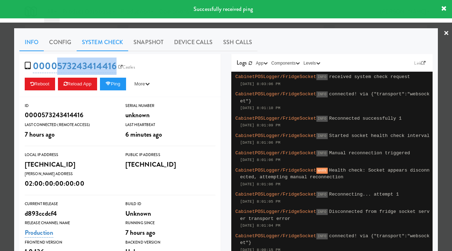
click at [109, 43] on link "System Check" at bounding box center [103, 43] width 52 height 18
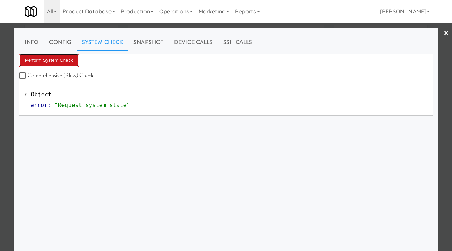
click at [69, 61] on button "Perform System Check" at bounding box center [48, 60] width 59 height 13
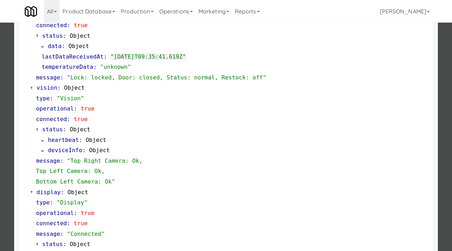
scroll to position [308, 0]
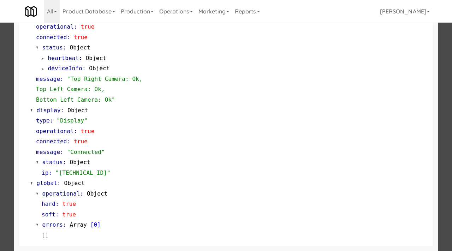
click at [1, 87] on div at bounding box center [226, 125] width 452 height 251
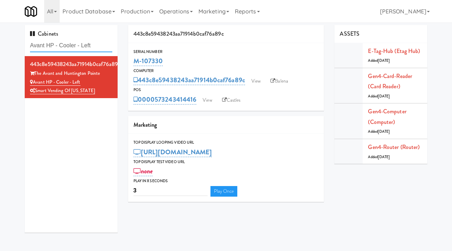
click at [81, 46] on input "Avant HP - Cooler - Left" at bounding box center [71, 45] width 82 height 13
paste input "70 Cap - Pantry"
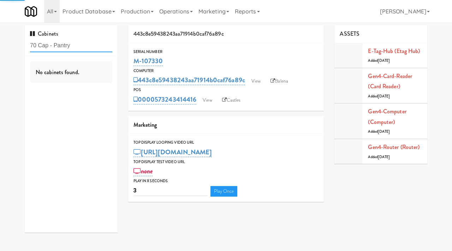
type input "70 Cap - Pantry"
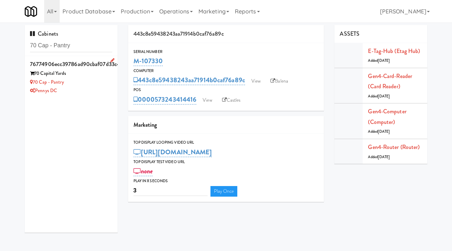
click at [86, 76] on div "70 Capital Yards" at bounding box center [71, 73] width 82 height 9
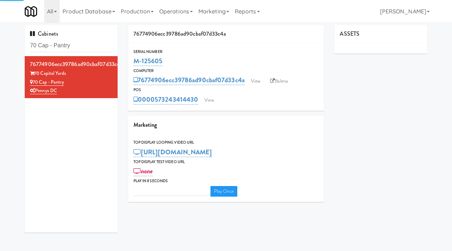
type input "3"
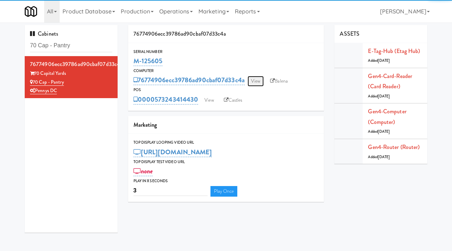
click at [256, 78] on link "View" at bounding box center [256, 81] width 16 height 11
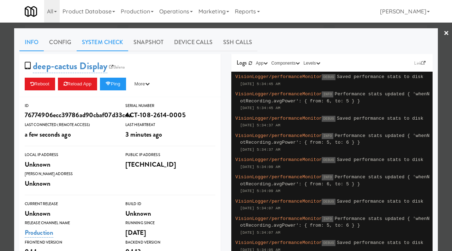
click at [99, 43] on link "System Check" at bounding box center [103, 43] width 52 height 18
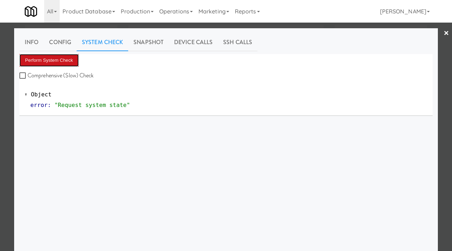
click at [66, 61] on button "Perform System Check" at bounding box center [48, 60] width 59 height 13
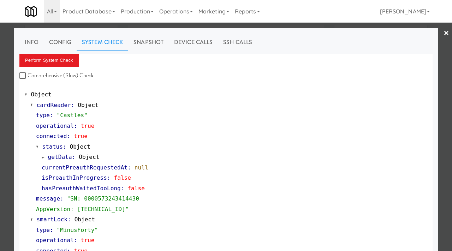
click at [0, 75] on div at bounding box center [226, 125] width 452 height 251
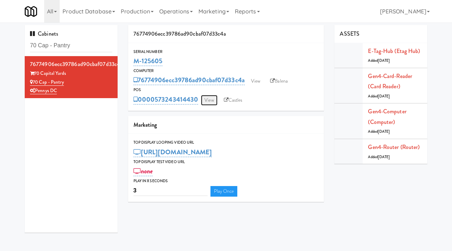
click at [214, 101] on link "View" at bounding box center [209, 100] width 16 height 11
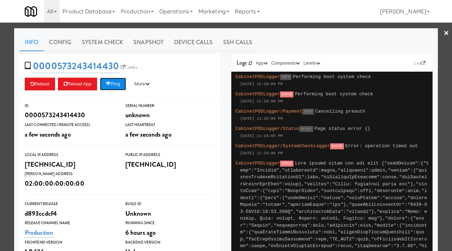
click at [124, 84] on button "Ping" at bounding box center [113, 84] width 26 height 13
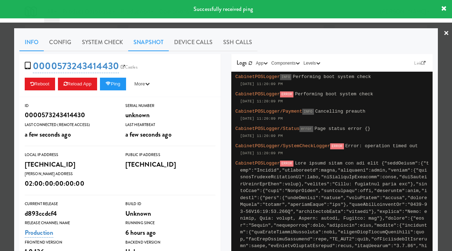
click at [139, 44] on link "Snapshot" at bounding box center [148, 43] width 41 height 18
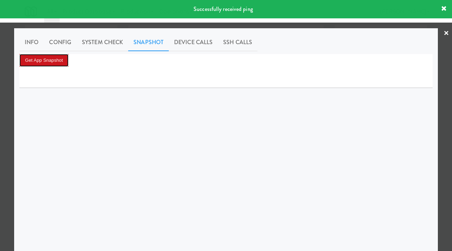
click at [46, 55] on button "Get App Snapshot" at bounding box center [43, 60] width 49 height 13
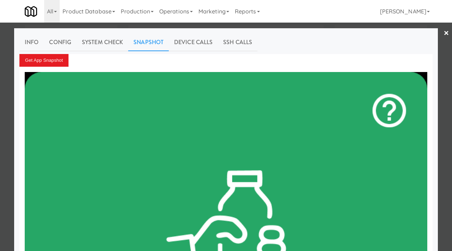
click at [0, 99] on div at bounding box center [226, 125] width 452 height 251
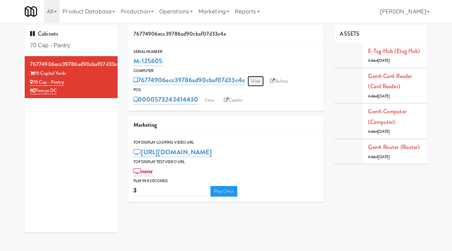
click at [253, 79] on link "View" at bounding box center [256, 81] width 16 height 11
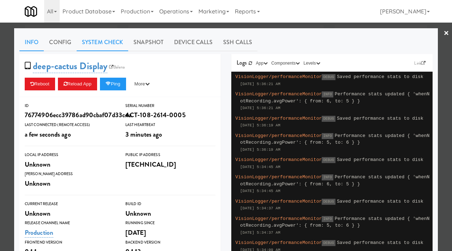
click at [106, 44] on link "System Check" at bounding box center [103, 43] width 52 height 18
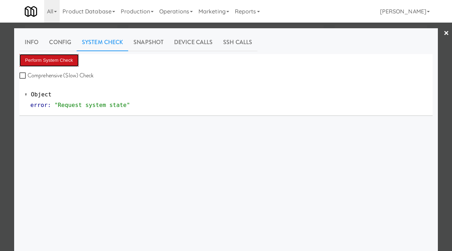
click at [52, 64] on button "Perform System Check" at bounding box center [48, 60] width 59 height 13
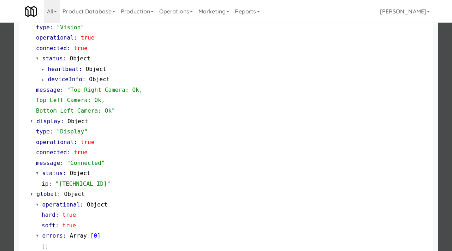
scroll to position [308, 0]
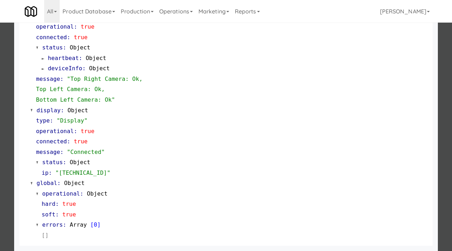
click at [0, 58] on div at bounding box center [226, 125] width 452 height 251
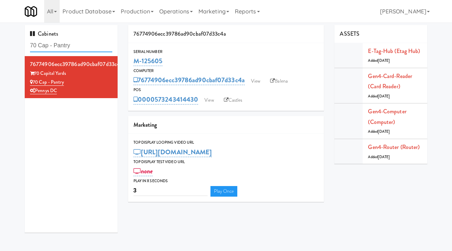
click at [77, 48] on input "70 Cap - Pantry" at bounding box center [71, 45] width 82 height 13
paste input "Commons - Combo"
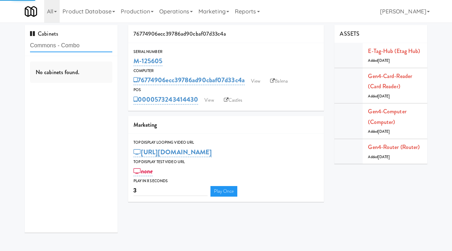
type input "Commons - Combo"
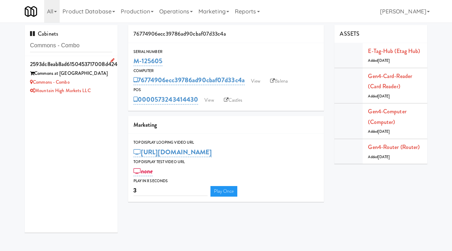
click at [113, 78] on li "2593dc8eab8ad6150453717008d42468 Commons at Sawmill Commons - Combo Mountain Hi…" at bounding box center [71, 77] width 93 height 42
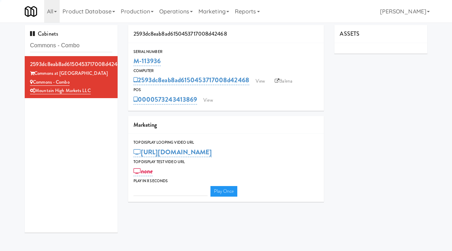
type input "3"
click at [260, 81] on link "View" at bounding box center [260, 81] width 16 height 11
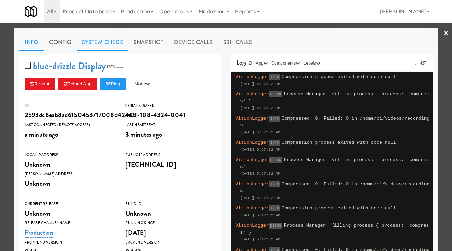
click at [119, 42] on link "System Check" at bounding box center [103, 43] width 52 height 18
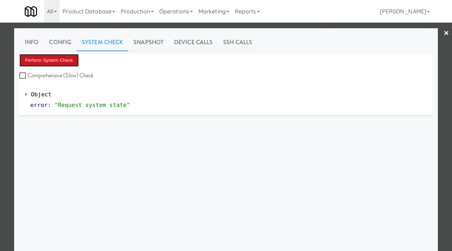
click at [64, 60] on button "Perform System Check" at bounding box center [48, 60] width 59 height 13
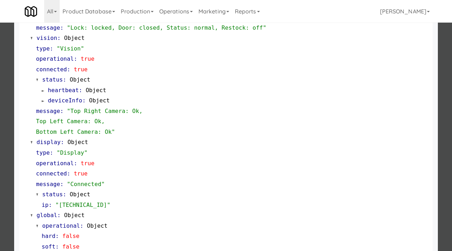
scroll to position [287, 0]
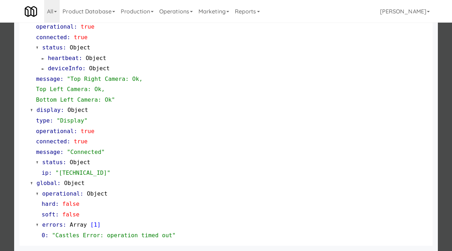
click at [0, 148] on div at bounding box center [226, 125] width 452 height 251
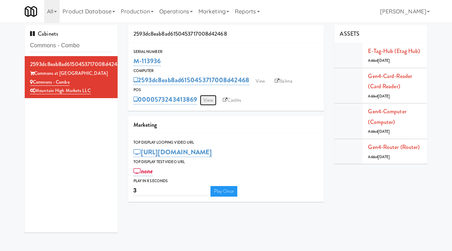
click at [209, 99] on link "View" at bounding box center [208, 100] width 16 height 11
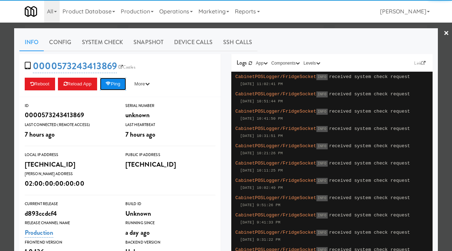
click at [118, 81] on button "Ping" at bounding box center [113, 84] width 26 height 13
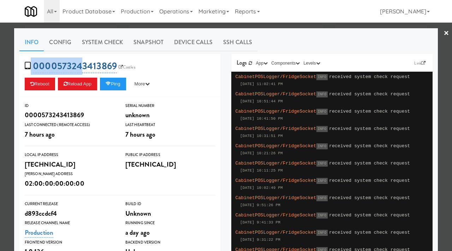
drag, startPoint x: 115, startPoint y: 57, endPoint x: 79, endPoint y: 63, distance: 36.9
click at [79, 63] on div "0000573243413869 Castles Reboot Reload App Ping More Ping Server Restart Server…" at bounding box center [119, 75] width 201 height 43
click at [122, 54] on div "0000573243413869 Castles Reboot Reload App Ping More Ping Server Restart Server…" at bounding box center [119, 75] width 201 height 43
drag, startPoint x: 116, startPoint y: 61, endPoint x: 57, endPoint y: 66, distance: 59.2
click at [57, 66] on span "0000573243413869 Castles" at bounding box center [82, 65] width 115 height 13
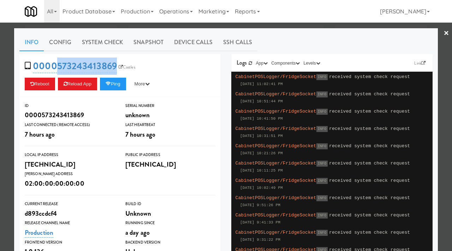
click at [0, 89] on div at bounding box center [226, 125] width 452 height 251
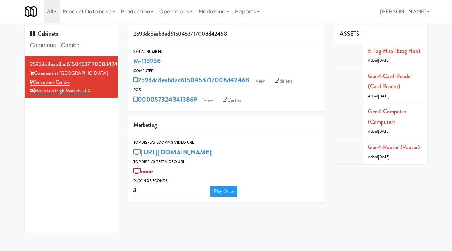
drag, startPoint x: 165, startPoint y: 58, endPoint x: 131, endPoint y: 64, distance: 34.3
click at [131, 64] on div "Serial Number M-113936" at bounding box center [226, 57] width 196 height 19
click at [265, 81] on link "View" at bounding box center [260, 81] width 16 height 11
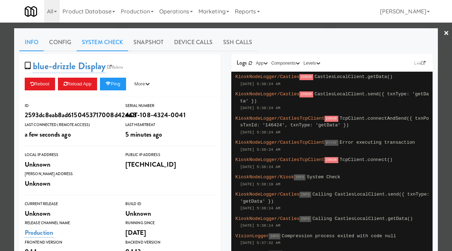
click at [104, 37] on link "System Check" at bounding box center [103, 43] width 52 height 18
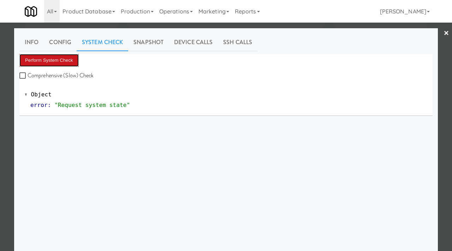
click at [68, 56] on button "Perform System Check" at bounding box center [48, 60] width 59 height 13
click at [1, 47] on div at bounding box center [226, 125] width 452 height 251
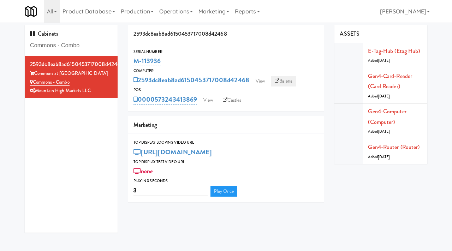
click at [282, 82] on link "Balena" at bounding box center [283, 81] width 25 height 11
click at [207, 97] on link "View" at bounding box center [208, 100] width 16 height 11
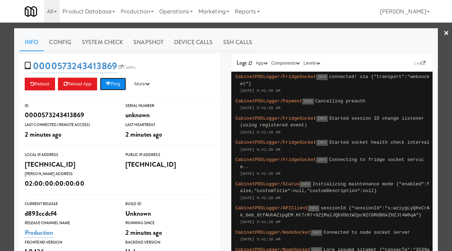
click at [109, 88] on button "Ping" at bounding box center [113, 84] width 26 height 13
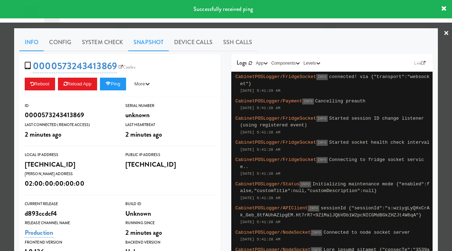
click at [151, 38] on link "Snapshot" at bounding box center [148, 43] width 41 height 18
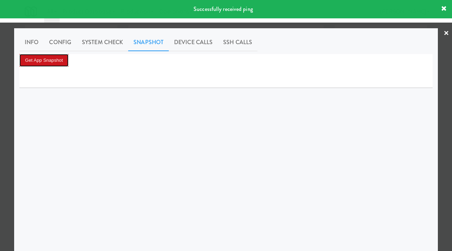
click at [44, 55] on button "Get App Snapshot" at bounding box center [43, 60] width 49 height 13
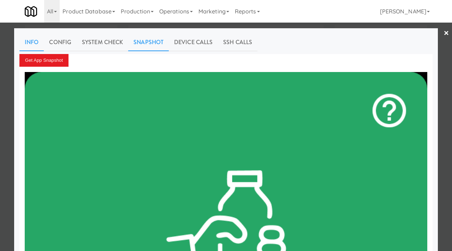
click at [32, 44] on link "Info" at bounding box center [31, 43] width 24 height 18
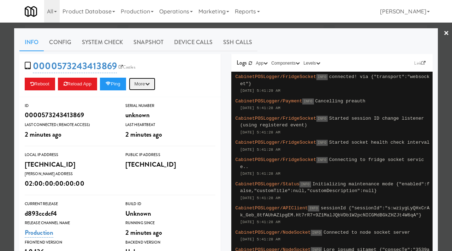
click at [146, 88] on button "More" at bounding box center [142, 84] width 26 height 13
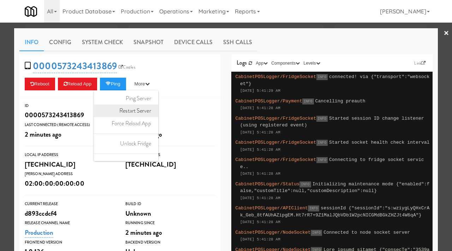
click at [140, 112] on link "Restart Server" at bounding box center [126, 111] width 64 height 13
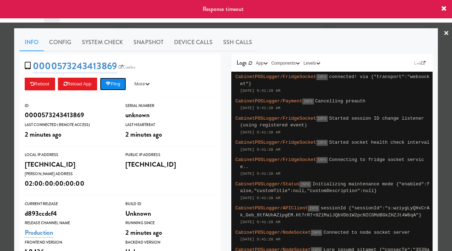
click at [119, 82] on button "Ping" at bounding box center [113, 84] width 26 height 13
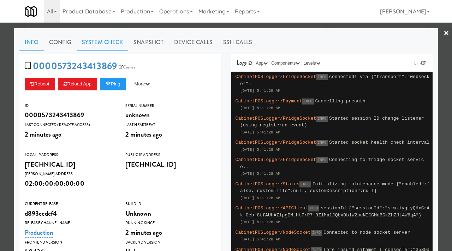
click at [107, 41] on link "System Check" at bounding box center [103, 43] width 52 height 18
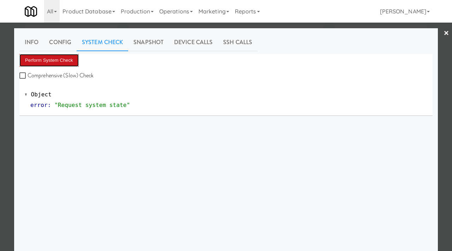
click at [56, 65] on button "Perform System Check" at bounding box center [48, 60] width 59 height 13
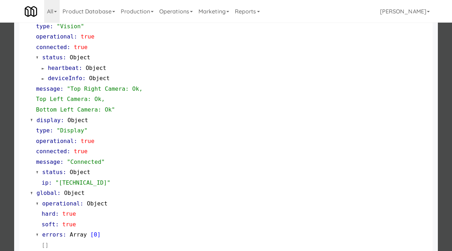
scroll to position [308, 0]
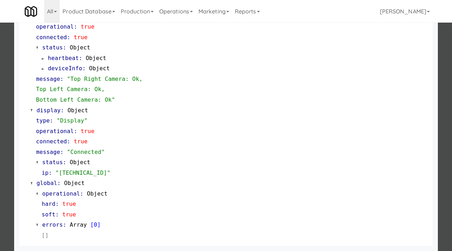
click at [6, 106] on div at bounding box center [226, 125] width 452 height 251
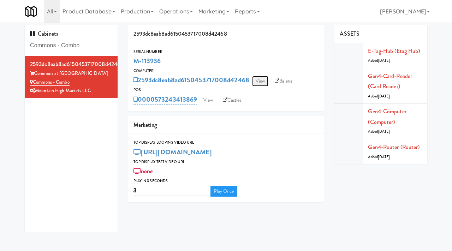
click at [256, 80] on link "View" at bounding box center [260, 81] width 16 height 11
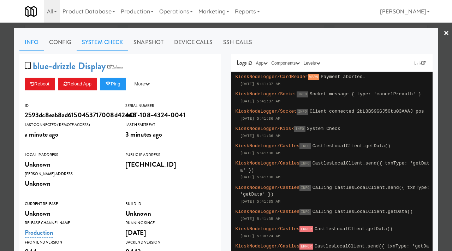
click at [113, 44] on link "System Check" at bounding box center [103, 43] width 52 height 18
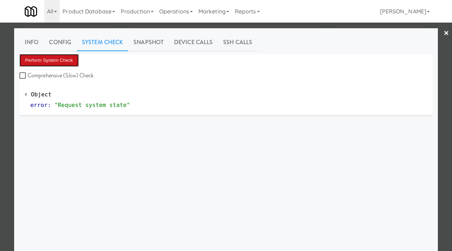
click at [69, 60] on button "Perform System Check" at bounding box center [48, 60] width 59 height 13
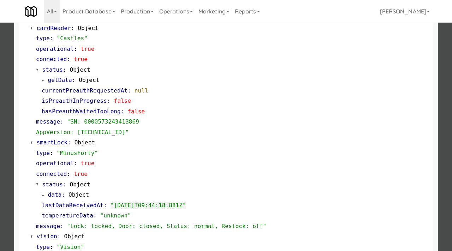
scroll to position [78, 0]
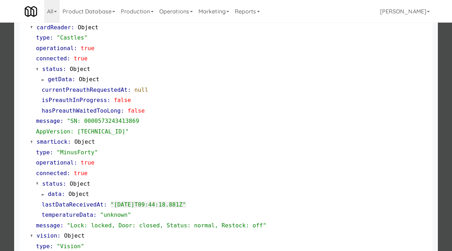
click at [0, 104] on div at bounding box center [226, 125] width 452 height 251
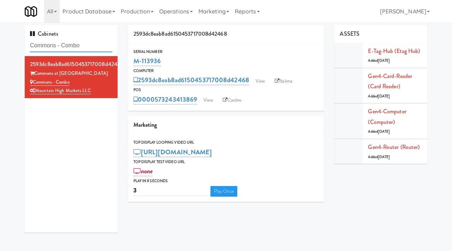
drag, startPoint x: 95, startPoint y: 44, endPoint x: 10, endPoint y: 48, distance: 84.8
click at [10, 48] on div "Cabinets Commons - Combo 2593dc8eab8ad6150453717008d42468 Commons at Sawmill Co…" at bounding box center [226, 131] width 452 height 213
paste input "Arapahoe Square Pantry"
type input "Arapahoe Square Pantry"
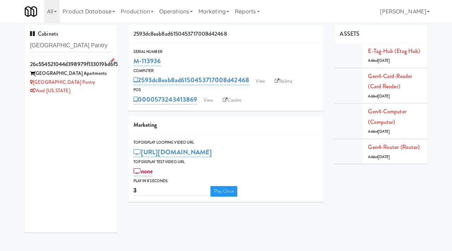
click at [102, 85] on div "Arapahoe Square Pantry" at bounding box center [71, 82] width 82 height 9
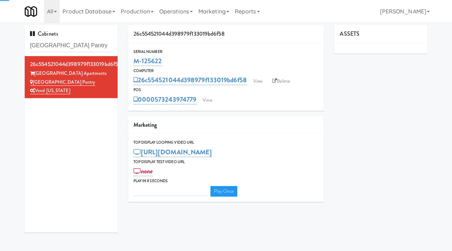
type input "3"
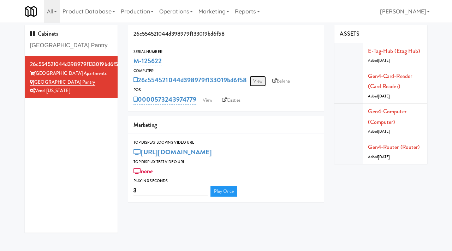
click at [266, 82] on link "View" at bounding box center [258, 81] width 16 height 11
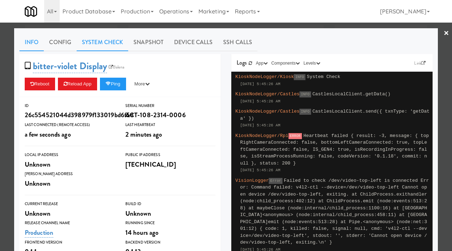
click at [105, 42] on link "System Check" at bounding box center [103, 43] width 52 height 18
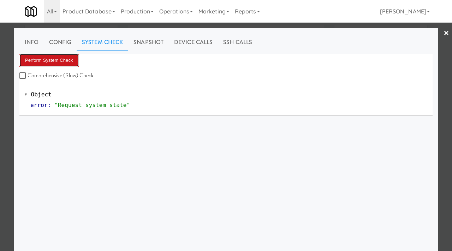
click at [55, 62] on button "Perform System Check" at bounding box center [48, 60] width 59 height 13
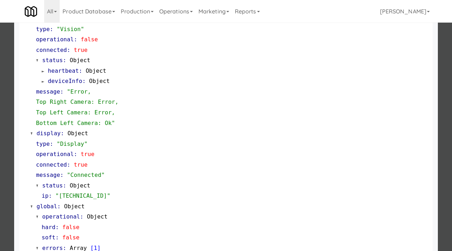
scroll to position [299, 0]
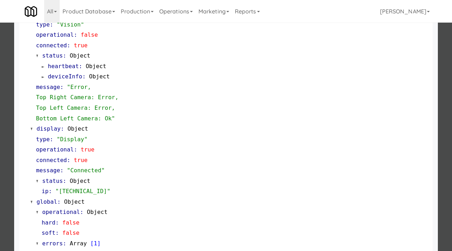
click at [0, 159] on div at bounding box center [226, 125] width 452 height 251
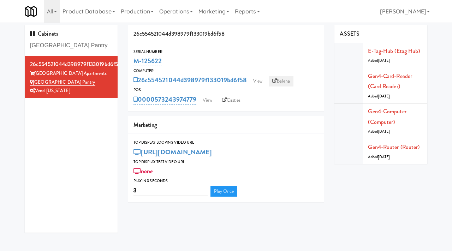
click at [284, 81] on link "Balena" at bounding box center [281, 81] width 25 height 11
drag, startPoint x: 102, startPoint y: 43, endPoint x: 18, endPoint y: 42, distance: 84.7
click at [18, 42] on div "Cabinets Arapahoe Square Pantry 26c554521044d398979f133019bd6f58 Arapahoe Squar…" at bounding box center [226, 131] width 452 height 213
paste input "Prospect - Ambient"
type input "Prospect - Ambient"
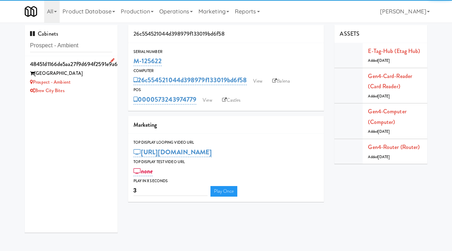
click at [99, 78] on div "Prospect - Ambient" at bounding box center [71, 82] width 82 height 9
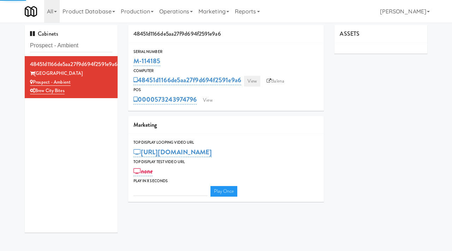
type input "3"
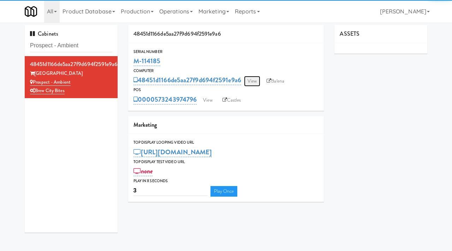
click at [254, 79] on link "View" at bounding box center [252, 81] width 16 height 11
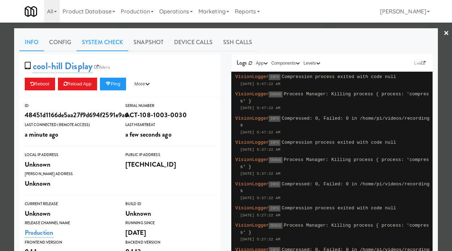
click at [112, 44] on link "System Check" at bounding box center [103, 43] width 52 height 18
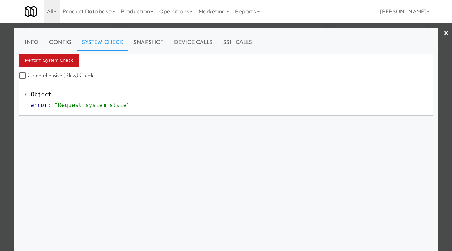
click at [65, 56] on button "Perform System Check" at bounding box center [48, 60] width 59 height 13
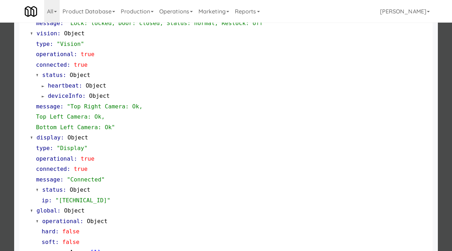
scroll to position [287, 0]
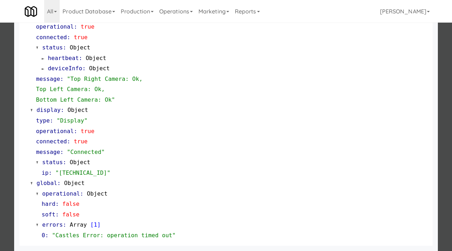
click at [21, 123] on div "Object cardReader : Object type : "Castles" operational : false connected : fal…" at bounding box center [225, 21] width 413 height 448
click at [7, 127] on div at bounding box center [226, 125] width 452 height 251
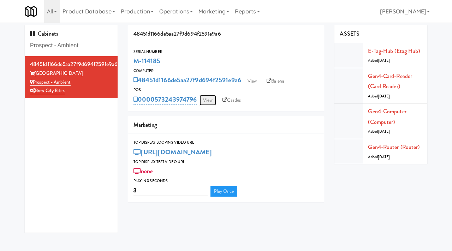
click at [209, 101] on link "View" at bounding box center [207, 100] width 16 height 11
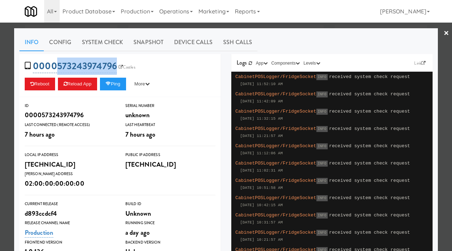
drag, startPoint x: 117, startPoint y: 59, endPoint x: 58, endPoint y: 68, distance: 60.0
click at [58, 68] on span "0000573243974796 Castles" at bounding box center [82, 65] width 115 height 13
click at [0, 82] on div at bounding box center [226, 125] width 452 height 251
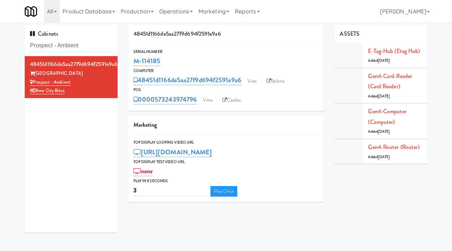
drag, startPoint x: 166, startPoint y: 59, endPoint x: 133, endPoint y: 60, distance: 33.6
click at [133, 60] on div "Serial Number M-114185" at bounding box center [226, 57] width 196 height 19
click at [210, 101] on link "View" at bounding box center [207, 100] width 16 height 11
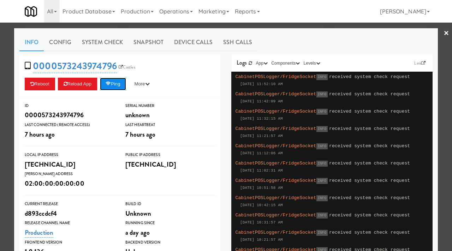
click at [121, 88] on button "Ping" at bounding box center [113, 84] width 26 height 13
click at [113, 79] on button "Ping" at bounding box center [113, 84] width 26 height 13
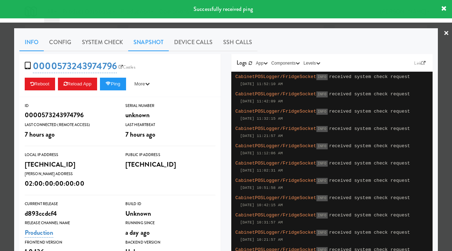
click at [141, 44] on link "Snapshot" at bounding box center [148, 43] width 41 height 18
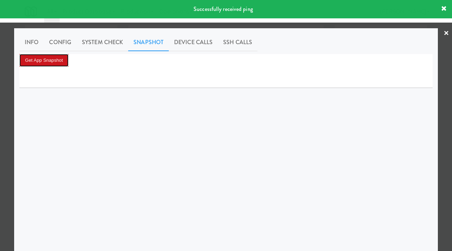
click at [61, 59] on button "Get App Snapshot" at bounding box center [43, 60] width 49 height 13
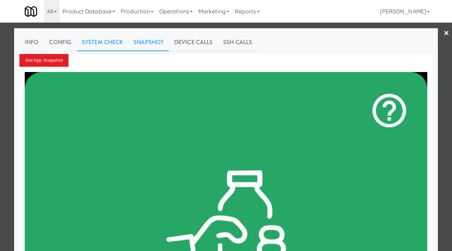
click at [98, 40] on link "System Check" at bounding box center [103, 43] width 52 height 18
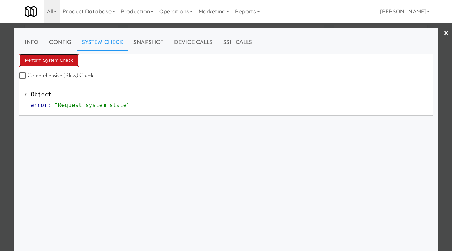
click at [48, 59] on button "Perform System Check" at bounding box center [48, 60] width 59 height 13
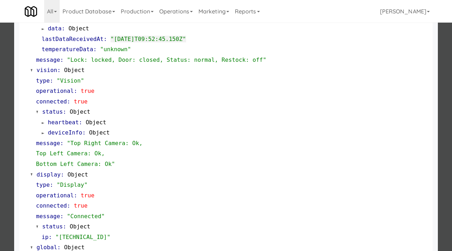
scroll to position [308, 0]
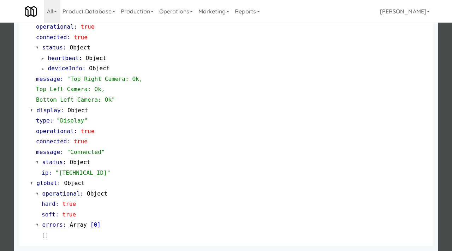
click at [6, 94] on div at bounding box center [226, 125] width 452 height 251
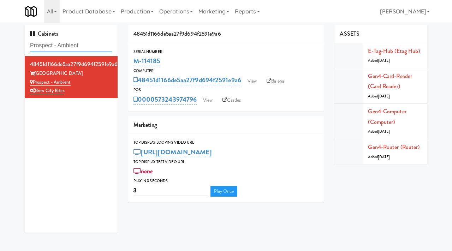
click at [91, 45] on input "Prospect - Ambient" at bounding box center [71, 45] width 82 height 13
paste input "Reotown Apartments - Cooler 2"
type input "Reotown Apartments - Cooler 2"
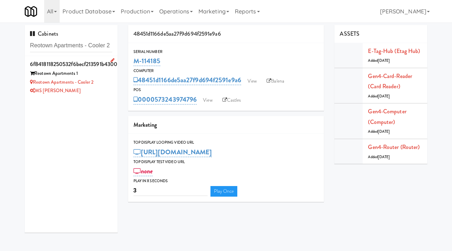
click at [111, 84] on div "Reotown Apartments - Cooler 2" at bounding box center [71, 82] width 82 height 9
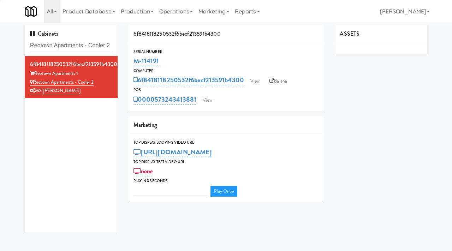
type input "3"
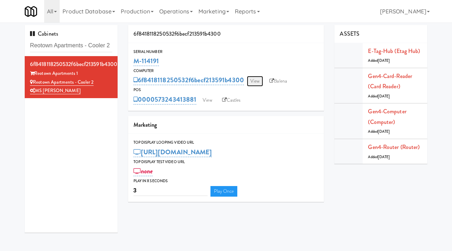
click at [256, 83] on link "View" at bounding box center [255, 81] width 16 height 11
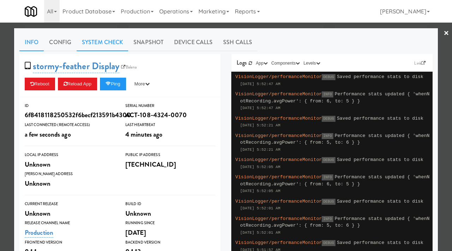
click at [107, 46] on link "System Check" at bounding box center [103, 43] width 52 height 18
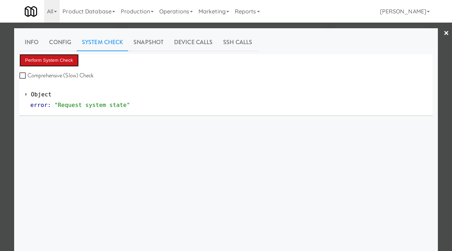
click at [71, 61] on button "Perform System Check" at bounding box center [48, 60] width 59 height 13
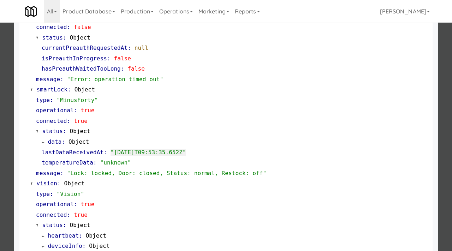
scroll to position [287, 0]
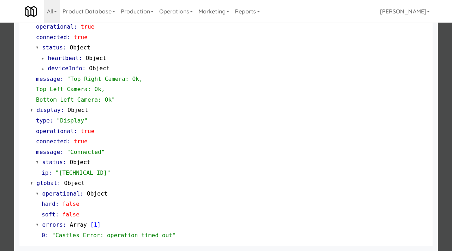
click at [0, 84] on div at bounding box center [226, 125] width 452 height 251
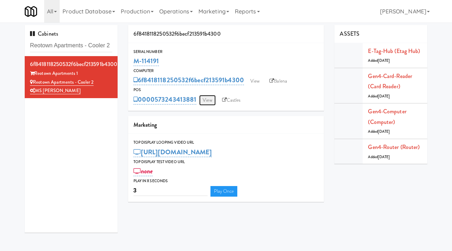
click at [209, 102] on link "View" at bounding box center [207, 100] width 16 height 11
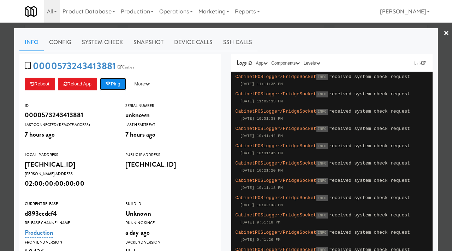
click at [119, 83] on button "Ping" at bounding box center [113, 84] width 26 height 13
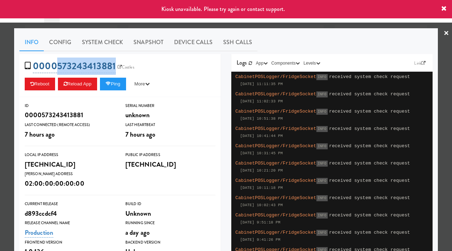
drag, startPoint x: 117, startPoint y: 60, endPoint x: 57, endPoint y: 62, distance: 59.7
click at [57, 63] on span "0000573243413881 Castles" at bounding box center [82, 65] width 114 height 13
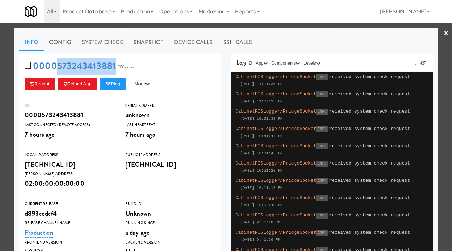
click at [0, 71] on div at bounding box center [226, 125] width 452 height 251
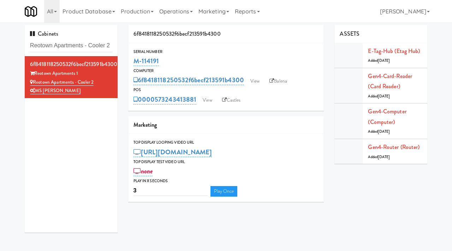
drag, startPoint x: 160, startPoint y: 59, endPoint x: 133, endPoint y: 56, distance: 26.7
click at [133, 56] on div "M-114191" at bounding box center [225, 61] width 185 height 12
click at [210, 100] on link "View" at bounding box center [207, 100] width 16 height 11
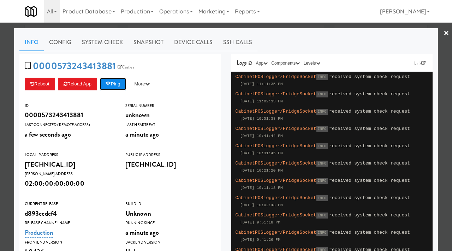
click at [121, 83] on button "Ping" at bounding box center [113, 84] width 26 height 13
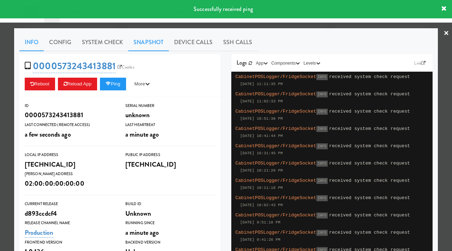
click at [145, 44] on link "Snapshot" at bounding box center [148, 43] width 41 height 18
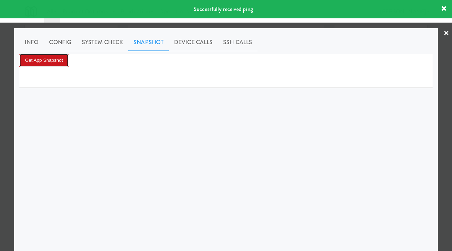
click at [42, 62] on button "Get App Snapshot" at bounding box center [43, 60] width 49 height 13
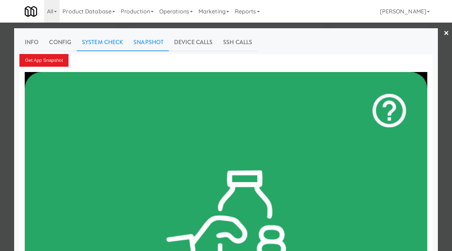
click at [93, 39] on link "System Check" at bounding box center [103, 43] width 52 height 18
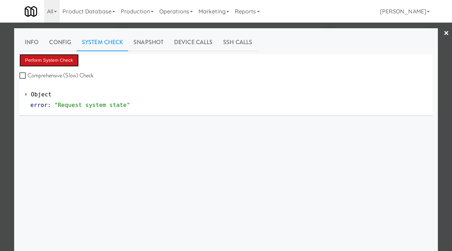
click at [56, 62] on button "Perform System Check" at bounding box center [48, 60] width 59 height 13
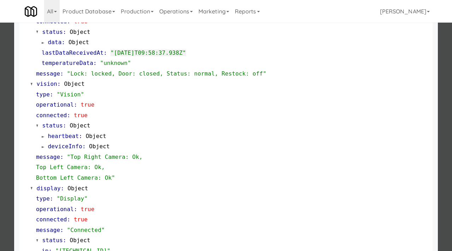
scroll to position [308, 0]
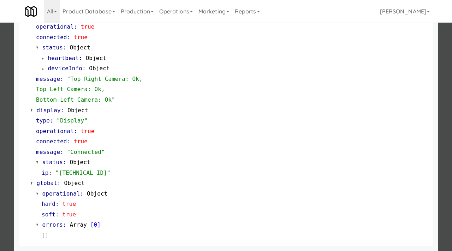
click at [0, 88] on div at bounding box center [226, 125] width 452 height 251
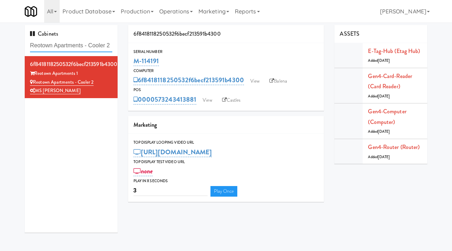
click at [97, 50] on input "Reotown Apartments - Cooler 2" at bounding box center [71, 45] width 82 height 13
paste input "The Sur - Cooler"
type input "The Sur - Cooler"
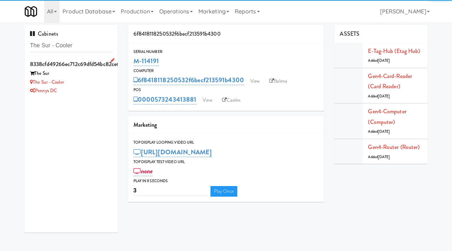
click at [97, 87] on div "Pennys DC" at bounding box center [71, 91] width 82 height 9
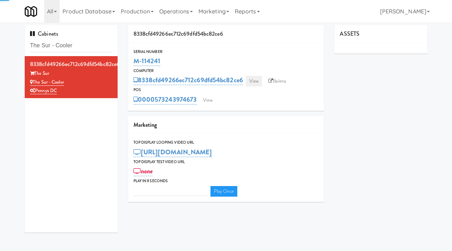
type input "3"
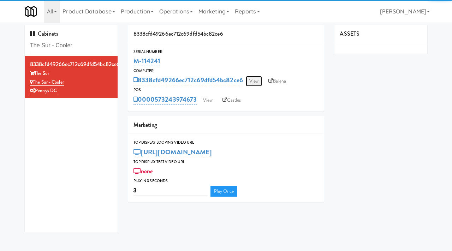
click at [256, 79] on link "View" at bounding box center [254, 81] width 16 height 11
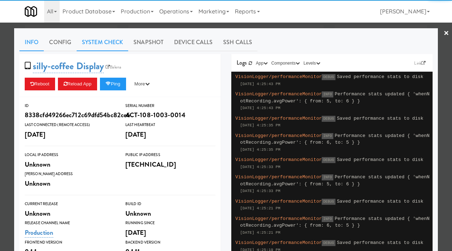
click at [103, 44] on link "System Check" at bounding box center [103, 43] width 52 height 18
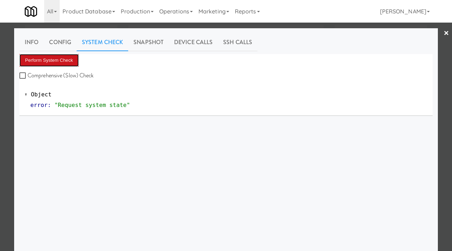
click at [61, 60] on button "Perform System Check" at bounding box center [48, 60] width 59 height 13
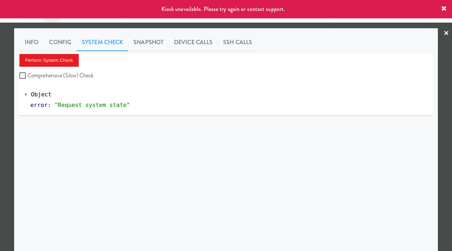
click at [0, 105] on div at bounding box center [226, 125] width 452 height 251
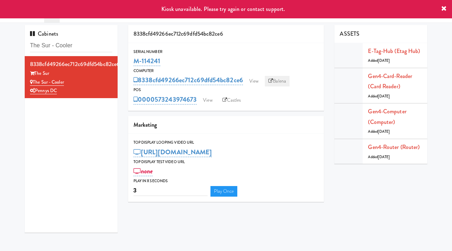
click at [279, 82] on link "Balena" at bounding box center [277, 81] width 25 height 11
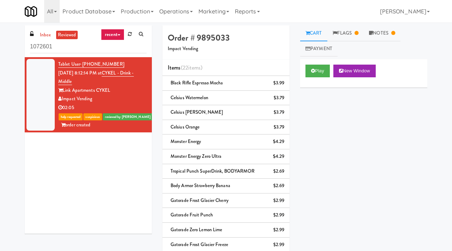
drag, startPoint x: 120, startPoint y: 64, endPoint x: 82, endPoint y: 65, distance: 38.2
click at [82, 65] on div "Tablet User · (980) 248-8595 Sep 23, 2025 8:12:14 PM at CYKEL - Drink - Middle …" at bounding box center [102, 95] width 88 height 70
copy span "(980) 248-8595"
drag, startPoint x: 87, startPoint y: 84, endPoint x: 114, endPoint y: 72, distance: 29.4
click at [114, 72] on div "Tablet User · (980) 248-8595 Sep 23, 2025 8:12:14 PM at CYKEL - Drink - Middle …" at bounding box center [102, 95] width 88 height 70
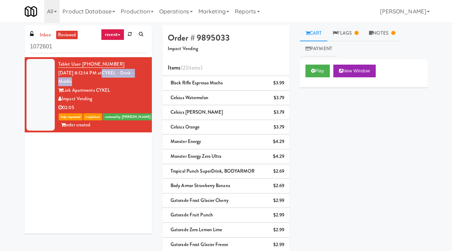
copy link "CYKEL - Drink - Middle"
drag, startPoint x: 234, startPoint y: 41, endPoint x: 197, endPoint y: 38, distance: 36.8
click at [197, 38] on h4 "Order # 9895033" at bounding box center [226, 37] width 117 height 9
copy h4 "9895033"
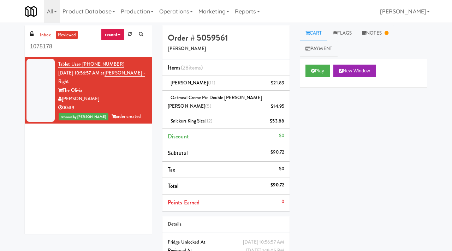
drag, startPoint x: 121, startPoint y: 63, endPoint x: 83, endPoint y: 64, distance: 37.8
click at [83, 64] on div "Tablet User · (541) 778-2140 [DATE] 10:56:57 AM at [PERSON_NAME] - Right The [P…" at bounding box center [102, 90] width 88 height 61
copy span "[PHONE_NUMBER]"
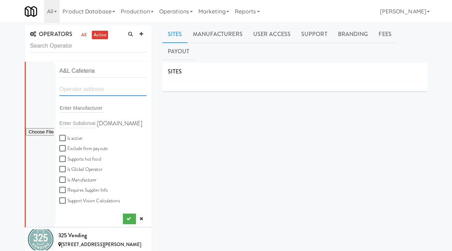
click at [83, 90] on input "text" at bounding box center [102, 89] width 87 height 13
paste input "11251 RANCHO CARMEL DR"
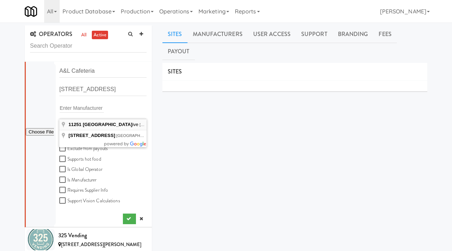
type input "11251 Rancho Carmel Drive, San Diego, CA, USA"
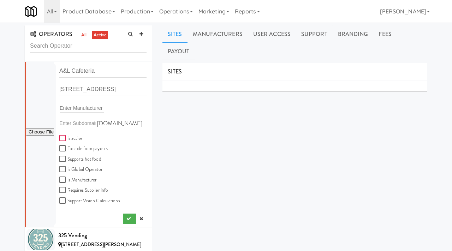
click at [63, 137] on input "Is active" at bounding box center [63, 139] width 8 height 6
checkbox input "true"
click at [127, 217] on icon "submit" at bounding box center [128, 218] width 5 height 5
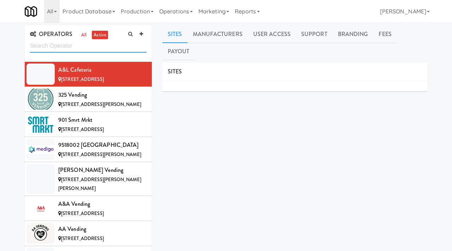
click at [56, 48] on input "text" at bounding box center [88, 46] width 117 height 13
type input "thrive"
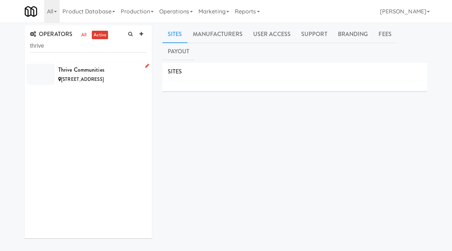
click at [94, 77] on span "13001 S 48th St, Papillion NE" at bounding box center [82, 79] width 43 height 7
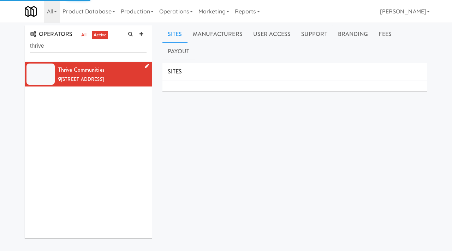
click at [145, 67] on icon at bounding box center [147, 66] width 4 height 5
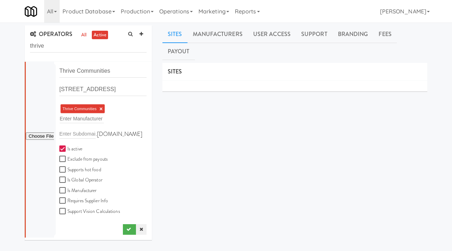
click at [140, 232] on link at bounding box center [141, 229] width 11 height 11
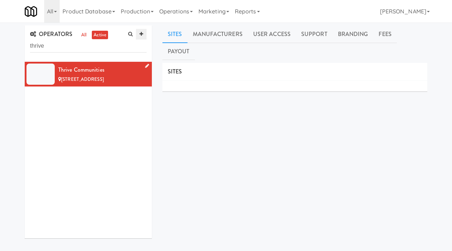
click at [142, 34] on icon at bounding box center [141, 34] width 4 height 5
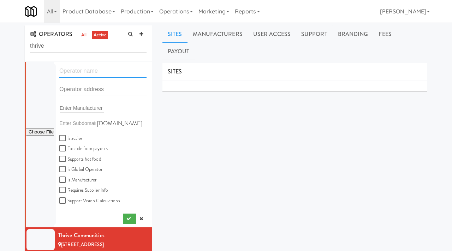
click at [79, 69] on input "text" at bounding box center [102, 71] width 87 height 13
paste input "Axcell Vending"
type input "Axcell Vending"
click at [73, 91] on input "text" at bounding box center [102, 89] width 87 height 13
paste input "5590 bright timber landing drive"
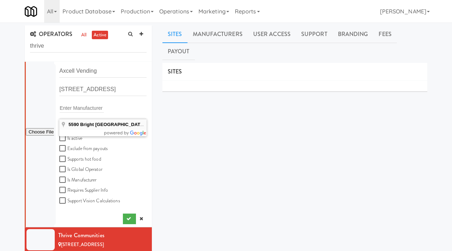
type input "5590 Bright Timber Landing Drive, Spring, TX, USA"
click at [63, 136] on input "Is active" at bounding box center [63, 139] width 8 height 6
checkbox input "true"
click at [126, 218] on icon "submit" at bounding box center [128, 218] width 5 height 5
click at [128, 219] on icon "submit" at bounding box center [128, 218] width 5 height 5
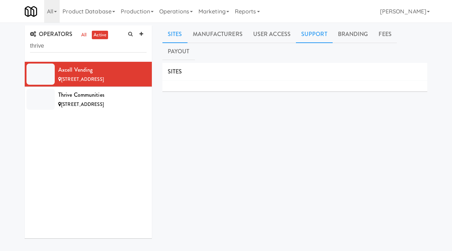
click at [307, 30] on link "Support" at bounding box center [314, 34] width 37 height 18
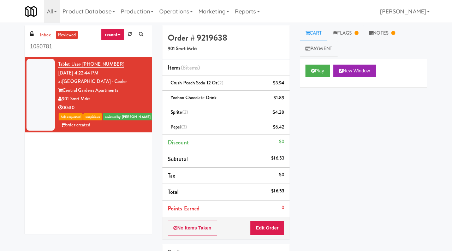
drag, startPoint x: 119, startPoint y: 63, endPoint x: 84, endPoint y: 63, distance: 35.3
click at [84, 63] on div "Tablet User · (662) 563-6524 Sep 19, 2025 4:22:44 PM at Central Gardens - Coole…" at bounding box center [102, 95] width 88 height 70
copy span "662) 563-6524"
drag, startPoint x: 232, startPoint y: 37, endPoint x: 198, endPoint y: 37, distance: 33.9
click at [198, 37] on h4 "Order # 9219638" at bounding box center [226, 37] width 117 height 9
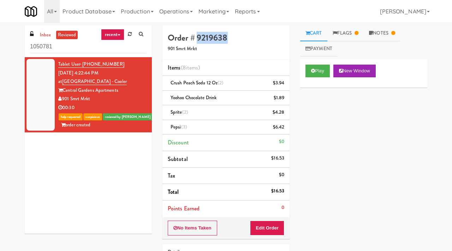
copy h4 "9219638"
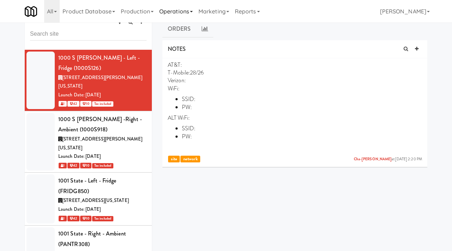
scroll to position [23, 0]
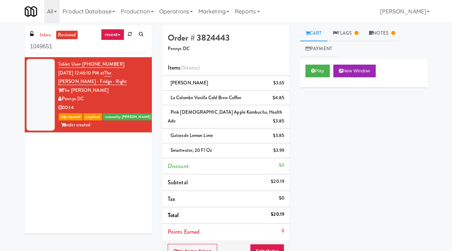
drag, startPoint x: 120, startPoint y: 62, endPoint x: 82, endPoint y: 64, distance: 38.5
click at [82, 64] on div "Tablet User · (757) 383-2470 [DATE] 12:46:10 PM at [GEOGRAPHIC_DATA][PERSON_NAM…" at bounding box center [102, 95] width 88 height 70
copy span "[PHONE_NUMBER]"
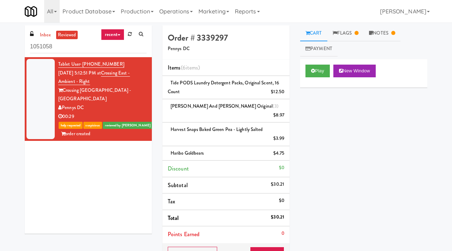
drag, startPoint x: 120, startPoint y: 61, endPoint x: 83, endPoint y: 66, distance: 38.0
click at [82, 66] on div "Tablet User · (202) 705-5833 [DATE] 5:12:51 PM at [GEOGRAPHIC_DATA] - Ambient -…" at bounding box center [102, 99] width 88 height 78
copy span "[PHONE_NUMBER]"
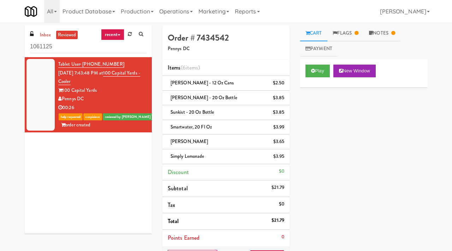
drag, startPoint x: 116, startPoint y: 62, endPoint x: 83, endPoint y: 64, distance: 33.2
click at [83, 64] on div "Tablet User · (410) 517-9636 Sep 21, 2025 7:43:48 PM at 100 Capital Yards - Coo…" at bounding box center [102, 95] width 88 height 70
copy span "(410) 517-9636"
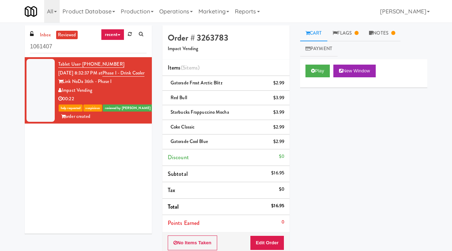
drag, startPoint x: 121, startPoint y: 62, endPoint x: 83, endPoint y: 64, distance: 37.4
click at [83, 64] on div "Tablet User · (984) 383-3738 [DATE] 8:32:37 PM at Phase I - Drink Cooler Link N…" at bounding box center [102, 90] width 88 height 61
copy span "(984) 383-3738"
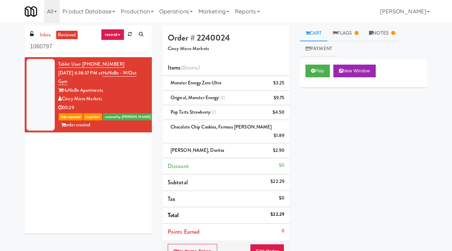
drag, startPoint x: 117, startPoint y: 62, endPoint x: 83, endPoint y: 63, distance: 33.6
click at [83, 63] on div "Tablet User · (513) 692-6815 Sep 21, 2025 6:38:37 PM at HaNoBe - w/out Gym HaNo…" at bounding box center [102, 95] width 88 height 70
copy span "(513) 692-6815"
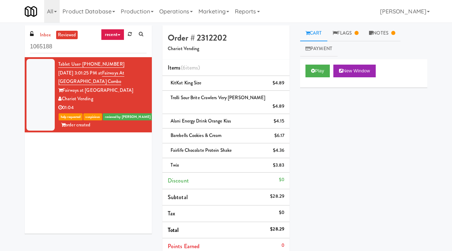
drag, startPoint x: 116, startPoint y: 61, endPoint x: 83, endPoint y: 62, distance: 33.2
click at [83, 62] on div "Tablet User · (732) 801-6450 [DATE] 3:01:25 PM at Fairways at [GEOGRAPHIC_DATA]…" at bounding box center [102, 95] width 88 height 70
copy span "[PHONE_NUMBER]"
click at [355, 34] on link "Flags" at bounding box center [345, 33] width 37 height 16
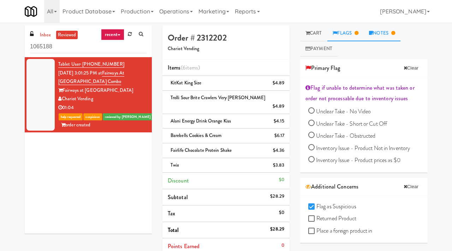
click at [382, 36] on link "Notes" at bounding box center [382, 33] width 37 height 16
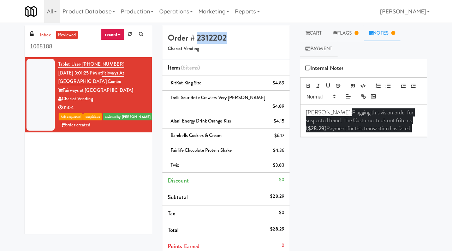
drag, startPoint x: 228, startPoint y: 36, endPoint x: 196, endPoint y: 37, distance: 31.8
click at [196, 37] on h4 "Order # 2312202" at bounding box center [226, 37] width 117 height 9
copy h4 "2312202"
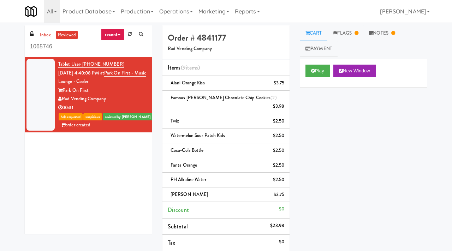
drag, startPoint x: 120, startPoint y: 64, endPoint x: 83, endPoint y: 64, distance: 37.4
click at [83, 64] on div "Tablet User · (703) 283-0290 Sep 22, 2025 4:40:08 PM at Park on First - Music L…" at bounding box center [102, 95] width 88 height 70
copy span "(703) 283-0290"
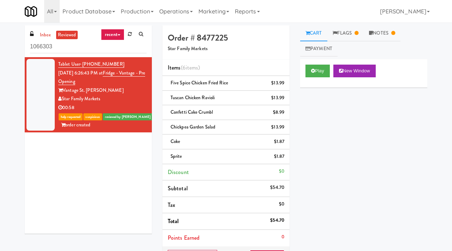
drag, startPoint x: 114, startPoint y: 62, endPoint x: 83, endPoint y: 65, distance: 30.8
click at [83, 65] on div "Tablet User · (727) 560-1612 [DATE] 6:26:43 PM at Fridge - Vantage - Pre Openin…" at bounding box center [102, 95] width 88 height 70
copy span "[PHONE_NUMBER]"
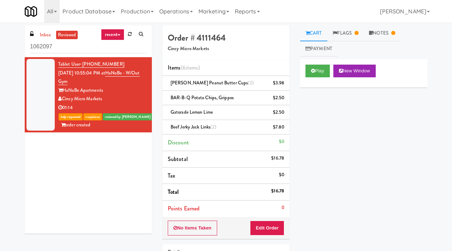
drag, startPoint x: 117, startPoint y: 63, endPoint x: 83, endPoint y: 64, distance: 33.6
click at [83, 64] on div "Tablet User · (513) 413-8436 Sep 21, 2025 10:55:04 PM at HaNoBe - w/out Gym HaN…" at bounding box center [102, 95] width 88 height 70
copy span "(513) 413-8436"
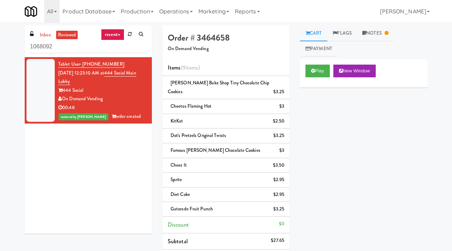
drag, startPoint x: 120, startPoint y: 64, endPoint x: 83, endPoint y: 64, distance: 36.4
click at [83, 64] on div "Tablet User · (224) 908-9809 Sep 23, 2025 12:23:10 AM at 444 Social Main Lobby …" at bounding box center [102, 90] width 88 height 61
copy span "(224) 908-9809"
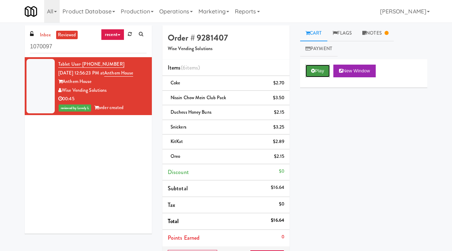
click at [313, 70] on icon at bounding box center [313, 70] width 4 height 5
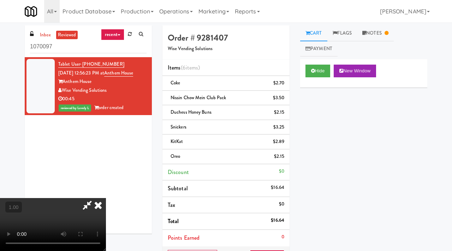
click at [106, 198] on video at bounding box center [53, 224] width 106 height 53
click at [95, 198] on icon at bounding box center [87, 205] width 16 height 14
drag, startPoint x: 118, startPoint y: 65, endPoint x: 83, endPoint y: 64, distance: 34.6
click at [83, 64] on div "Tablet User · (938) 273-4646 Sep 23, 2025 12:56:23 PM at Anthem House Anthem Ho…" at bounding box center [102, 86] width 88 height 52
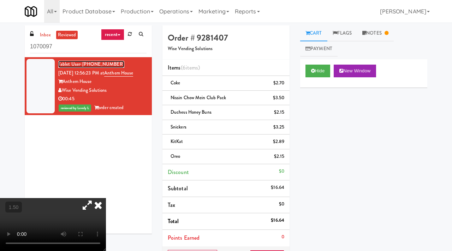
copy span "(938) 273-4646"
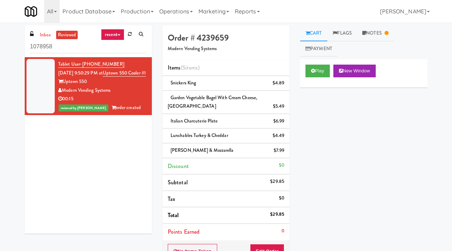
drag, startPoint x: 120, startPoint y: 64, endPoint x: 83, endPoint y: 64, distance: 36.4
click at [83, 64] on div "Tablet User · (845) 653-1192 [DATE] 9:50:29 PM at [GEOGRAPHIC_DATA] 550 Cooler …" at bounding box center [102, 86] width 88 height 52
copy span "845) 653-1192"
click at [329, 47] on link "Payment" at bounding box center [318, 49] width 37 height 16
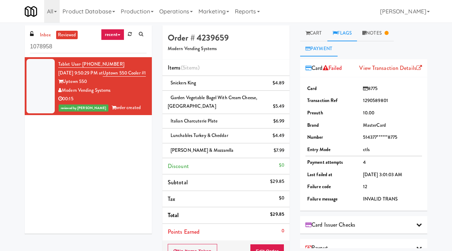
click at [347, 31] on link "Flags" at bounding box center [342, 33] width 30 height 16
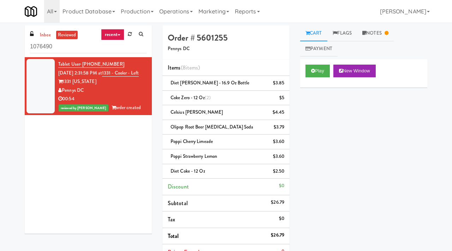
drag, startPoint x: 123, startPoint y: 63, endPoint x: 83, endPoint y: 65, distance: 40.0
click at [83, 65] on div "Tablet User · (801) 458-6173 [DATE] 2:31:58 PM at 1331 - Cooler - Left 1331 [US…" at bounding box center [102, 86] width 88 height 52
copy span "[PHONE_NUMBER]"
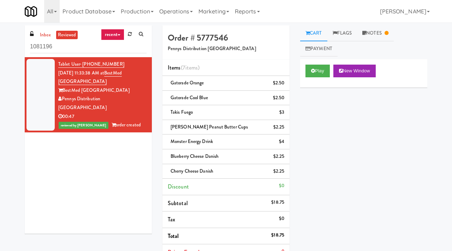
drag, startPoint x: 123, startPoint y: 62, endPoint x: 83, endPoint y: 65, distance: 40.0
click at [83, 65] on div "Tablet User · (458) 240-0004 Sep 25, 2025 11:33:38 AM at BestMed Springfield Be…" at bounding box center [102, 95] width 88 height 70
copy span "(458) 240-0004"
click at [317, 68] on button "Play" at bounding box center [317, 71] width 24 height 13
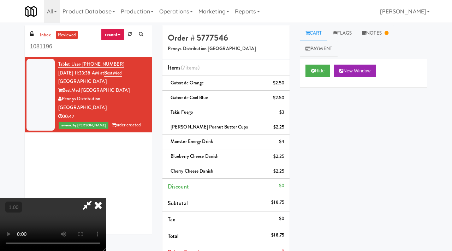
click at [106, 198] on video at bounding box center [53, 224] width 106 height 53
drag, startPoint x: 230, startPoint y: 37, endPoint x: 197, endPoint y: 36, distance: 33.5
click at [197, 36] on h4 "Order # 5777546" at bounding box center [226, 37] width 117 height 9
copy h4 "5777546"
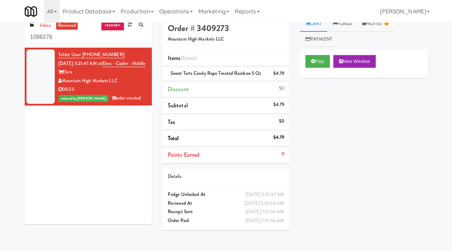
scroll to position [23, 0]
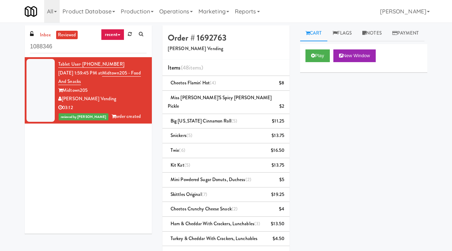
drag, startPoint x: 120, startPoint y: 60, endPoint x: 82, endPoint y: 63, distance: 37.5
click at [82, 63] on div "Tablet User · (980) 800-0755 [DATE] 1:59:45 PM at [GEOGRAPHIC_DATA] - Food and …" at bounding box center [102, 90] width 88 height 61
copy span "(980) 800-0755"
click link "Tablet User · (980) 800-0755" at bounding box center [91, 64] width 66 height 7
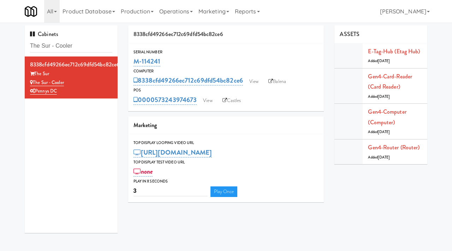
scroll to position [0, 0]
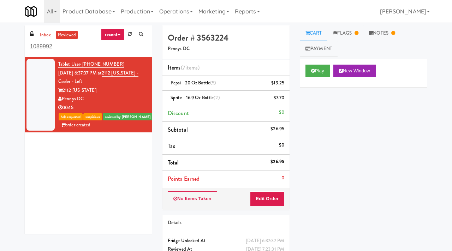
click at [136, 181] on div "Tablet User · (202) 945-1837 [DATE] 6:37:37 PM at 2112 [US_STATE] - [GEOGRAPHIC…" at bounding box center [88, 145] width 127 height 177
drag, startPoint x: 117, startPoint y: 62, endPoint x: 83, endPoint y: 65, distance: 34.0
click at [83, 65] on div "Tablet User · (202) 945-1837 Sep 26, 2025 6:37:37 PM at 2112 New Hampshire - Co…" at bounding box center [102, 95] width 88 height 70
copy span "(202) 945-1837"
click link "Tablet User · (202) 945-1837" at bounding box center [91, 64] width 66 height 7
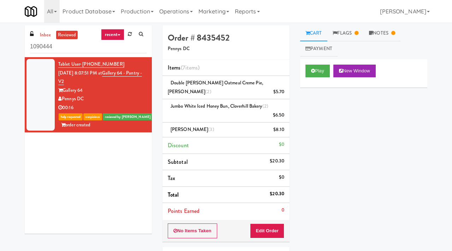
drag, startPoint x: 119, startPoint y: 63, endPoint x: 83, endPoint y: 61, distance: 36.1
click at [83, 61] on div "Tablet User · (240) 271-2651 [DATE] 8:07:51 PM at Gallery 64 - Pantry - V2 Gall…" at bounding box center [102, 95] width 88 height 70
copy span "(240) 271-2651"
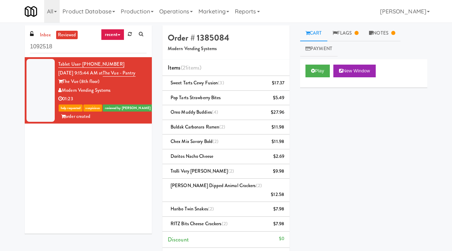
drag, startPoint x: 117, startPoint y: 63, endPoint x: 83, endPoint y: 64, distance: 33.6
click at [83, 64] on div "Tablet User · (347) 762-6221 [DATE] 9:15:44 AM at The Vue - Pantry The Vue (8th…" at bounding box center [102, 90] width 88 height 61
copy span "[PHONE_NUMBER]"
